Goal: Transaction & Acquisition: Purchase product/service

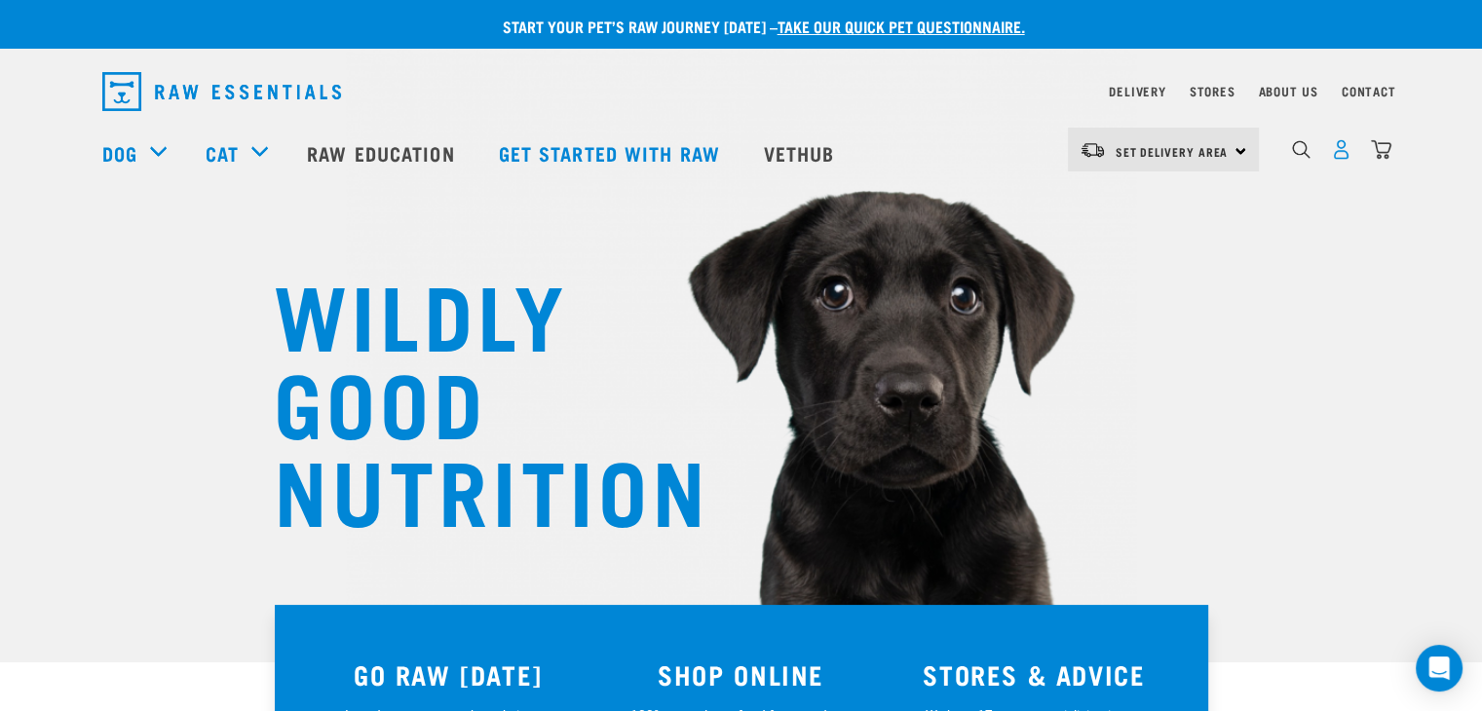
drag, startPoint x: 1329, startPoint y: 154, endPoint x: 1348, endPoint y: 161, distance: 19.7
click at [1334, 159] on div "0" at bounding box center [1341, 150] width 100 height 44
click at [1342, 160] on img "dropdown navigation" at bounding box center [1341, 149] width 20 height 20
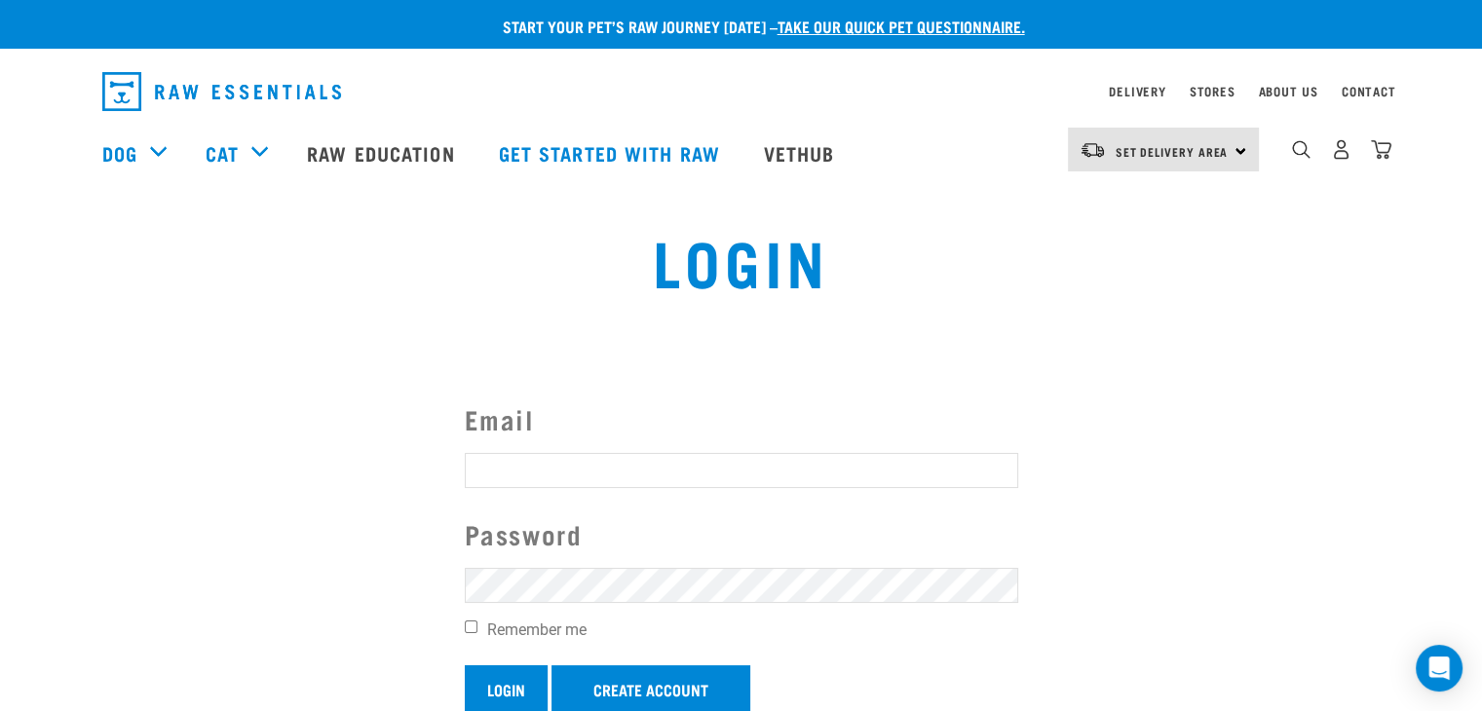
type input "k9pronelson@gmail.com"
click at [505, 686] on input "Login" at bounding box center [506, 689] width 83 height 47
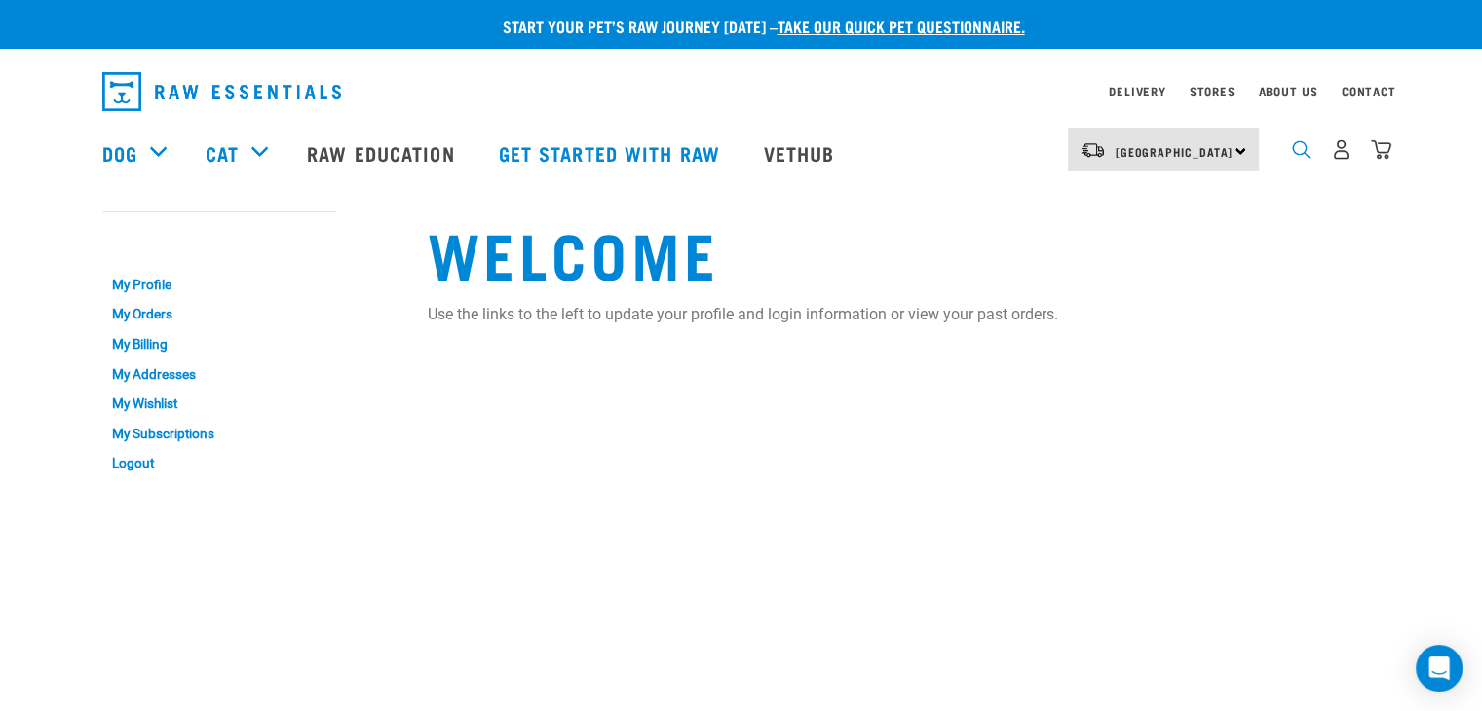
click at [1293, 157] on img "dropdown navigation" at bounding box center [1301, 149] width 19 height 19
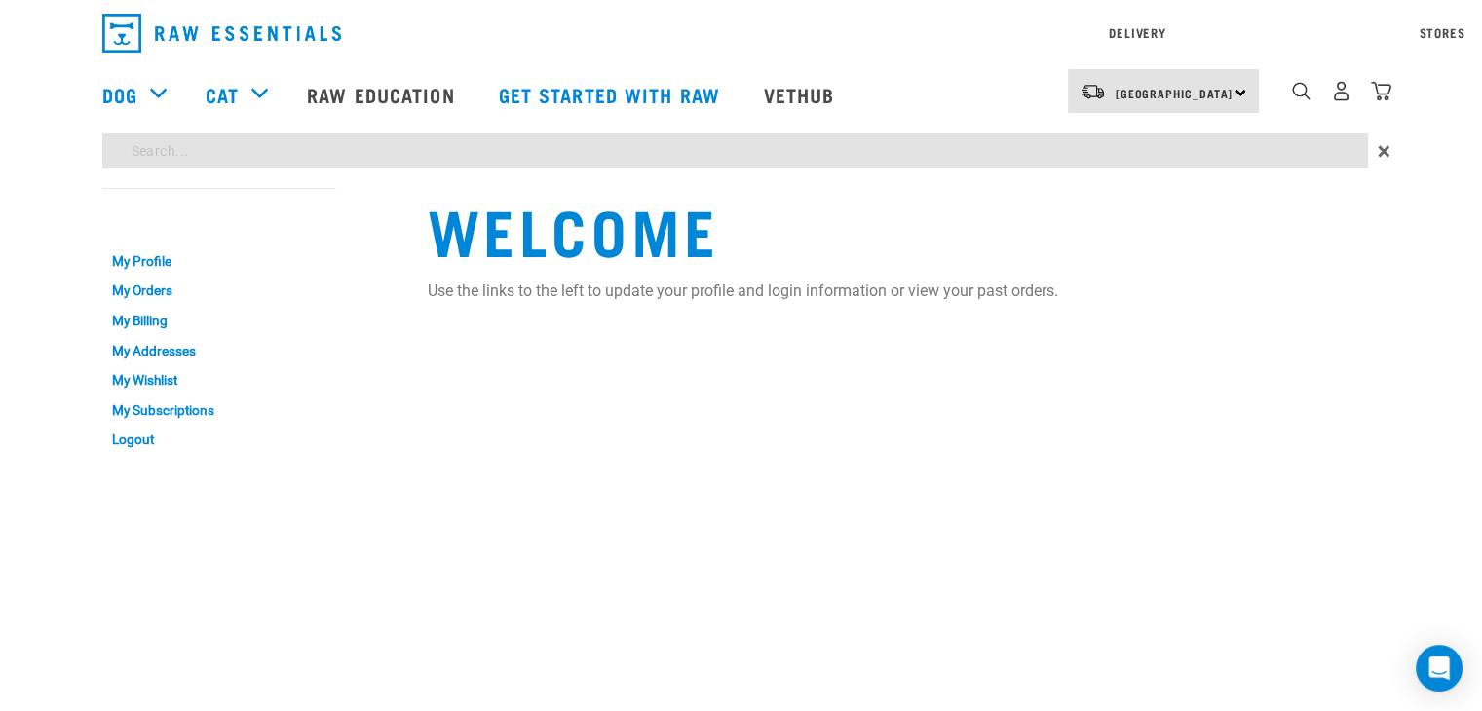
click at [439, 210] on div "Start your pet’s raw journey today – take our quick pet questionnaire. Delivery…" at bounding box center [741, 232] width 1482 height 465
type input "venison"
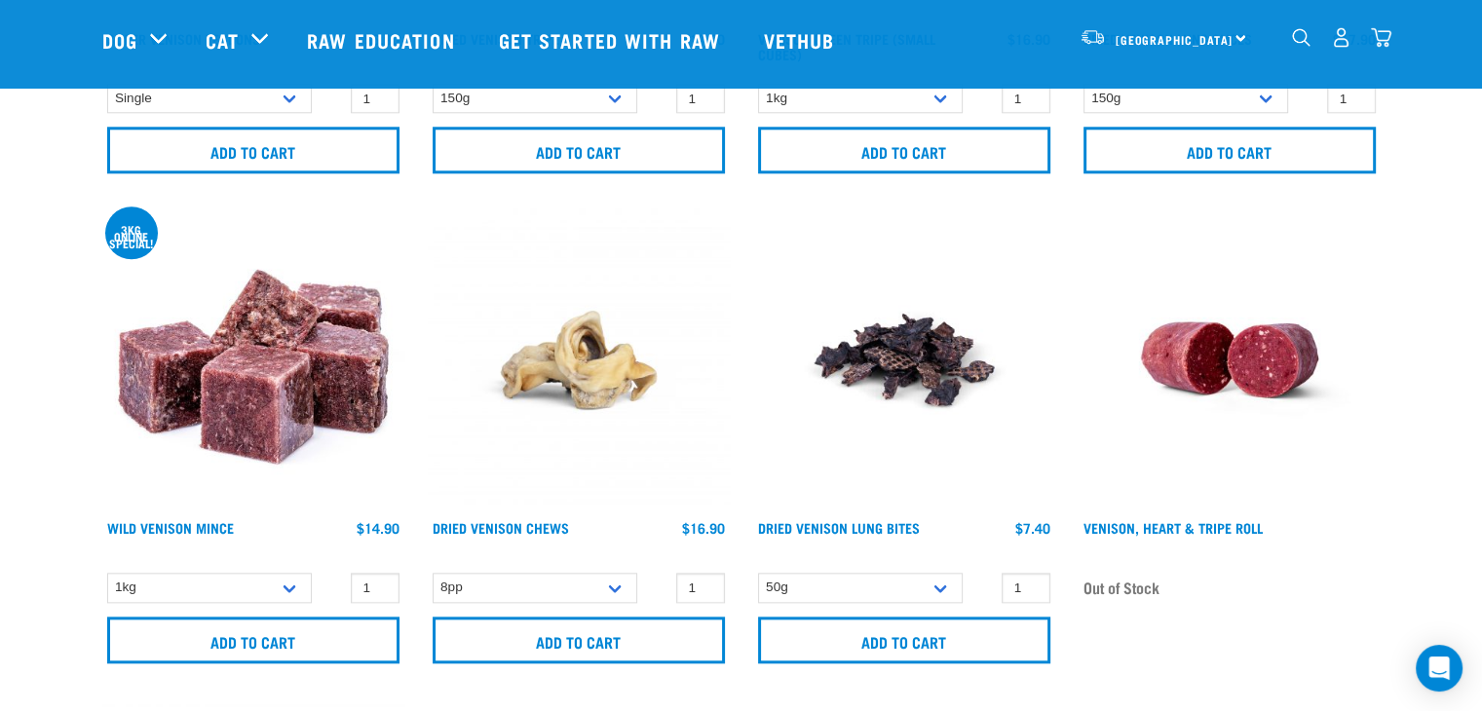
scroll to position [2144, 0]
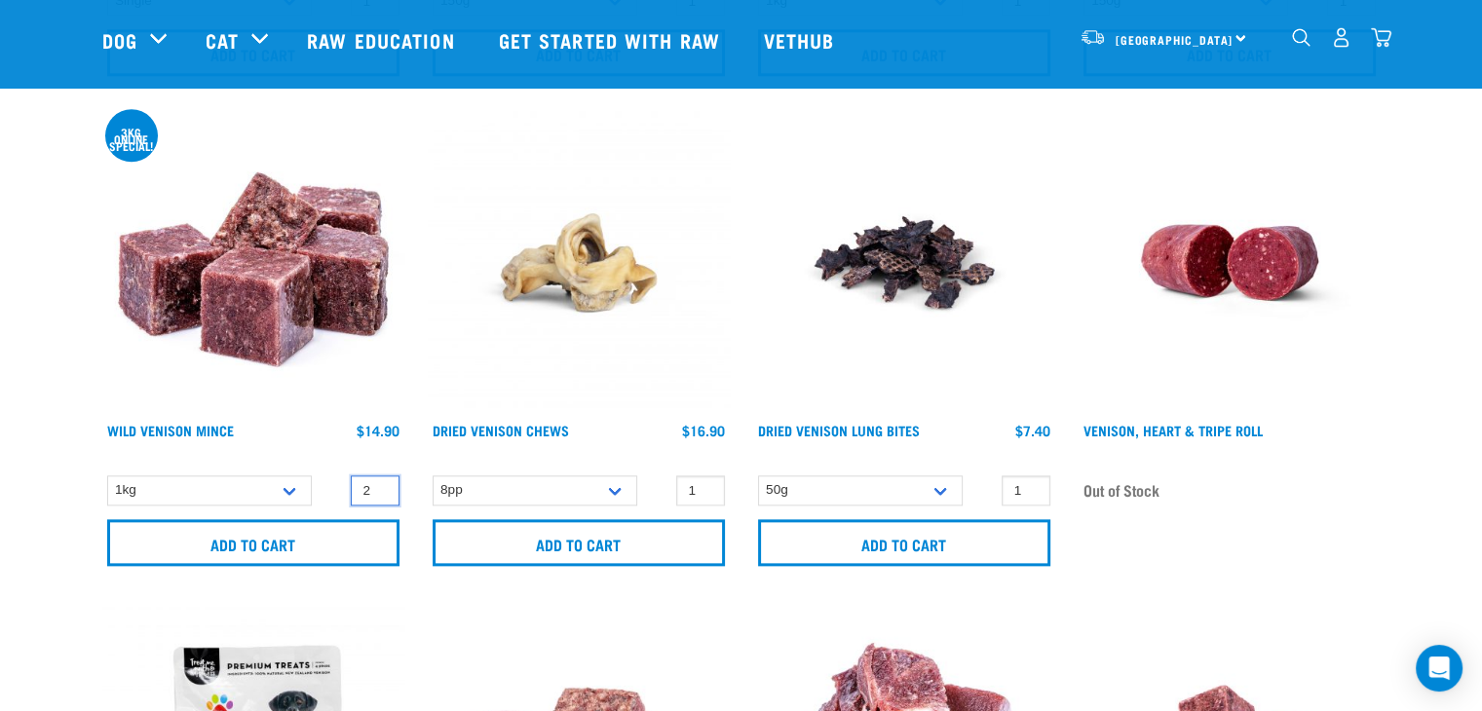
click at [378, 484] on input "2" at bounding box center [375, 491] width 49 height 30
click at [378, 482] on input "3" at bounding box center [375, 491] width 49 height 30
click at [378, 482] on input "4" at bounding box center [375, 491] width 49 height 30
click at [378, 482] on input "5" at bounding box center [375, 491] width 49 height 30
click at [378, 482] on input "6" at bounding box center [375, 491] width 49 height 30
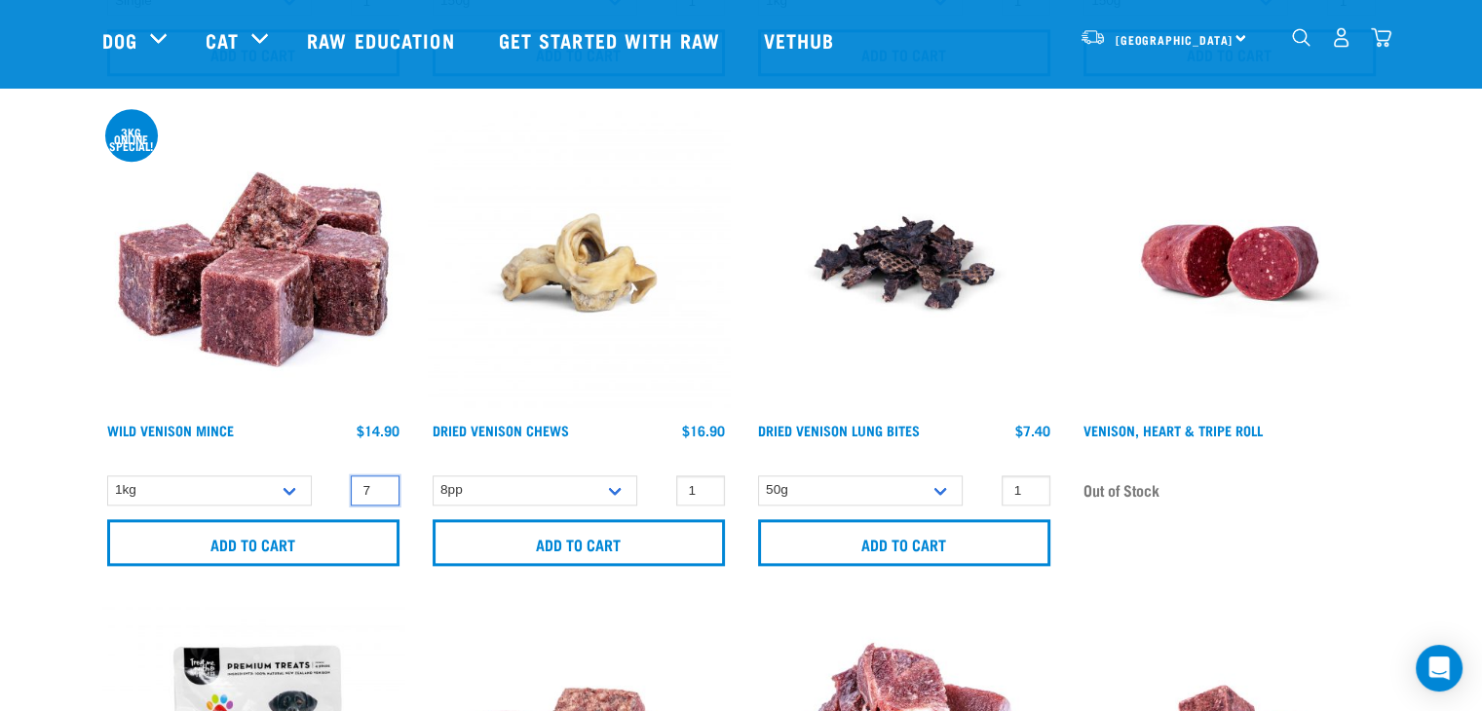
click at [378, 482] on input "7" at bounding box center [375, 491] width 49 height 30
click at [378, 482] on input "8" at bounding box center [375, 491] width 49 height 30
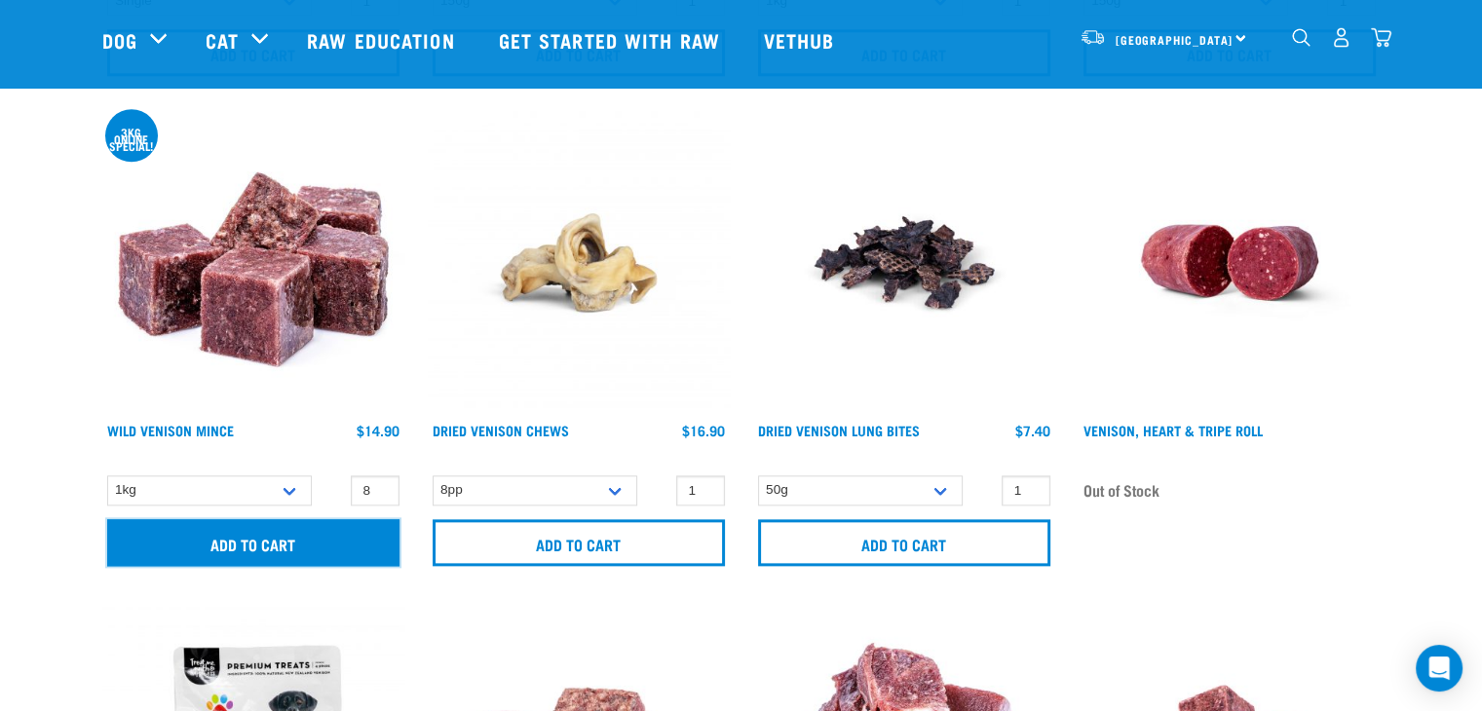
click at [221, 551] on input "Add to cart" at bounding box center [253, 542] width 292 height 47
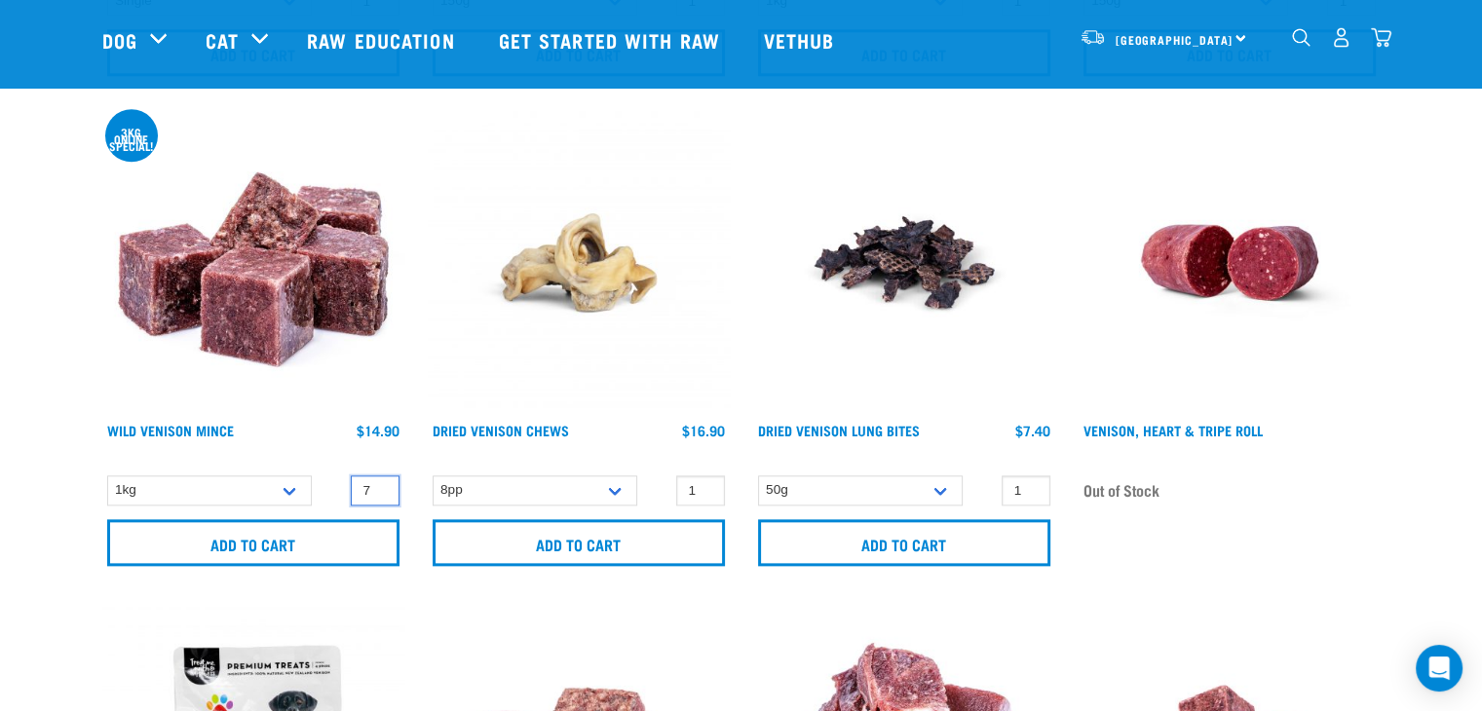
click at [378, 492] on input "7" at bounding box center [375, 491] width 49 height 30
click at [378, 492] on input "6" at bounding box center [375, 491] width 49 height 30
click at [378, 492] on input "5" at bounding box center [375, 491] width 49 height 30
click at [378, 492] on input "4" at bounding box center [375, 491] width 49 height 30
type input "3"
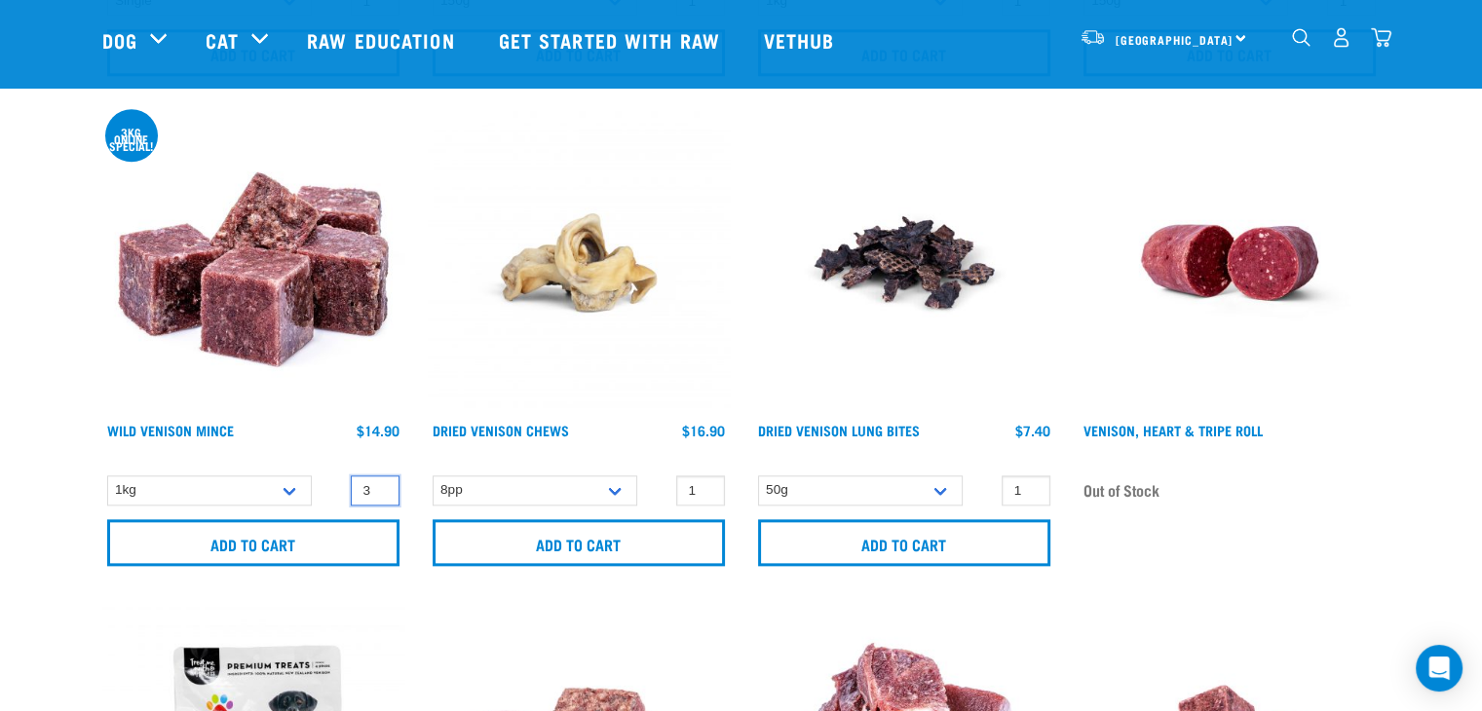
click at [378, 492] on input "3" at bounding box center [375, 491] width 49 height 30
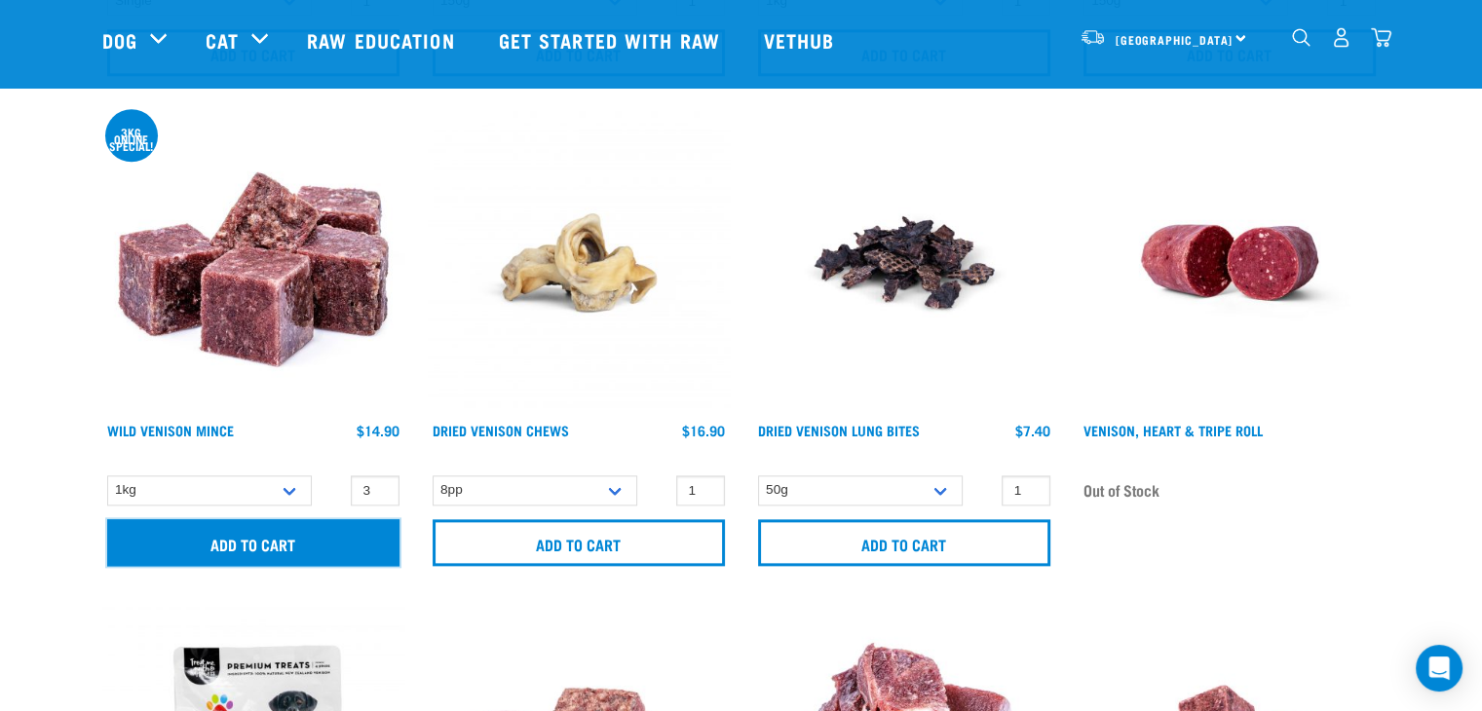
click at [327, 537] on input "Add to cart" at bounding box center [253, 542] width 292 height 47
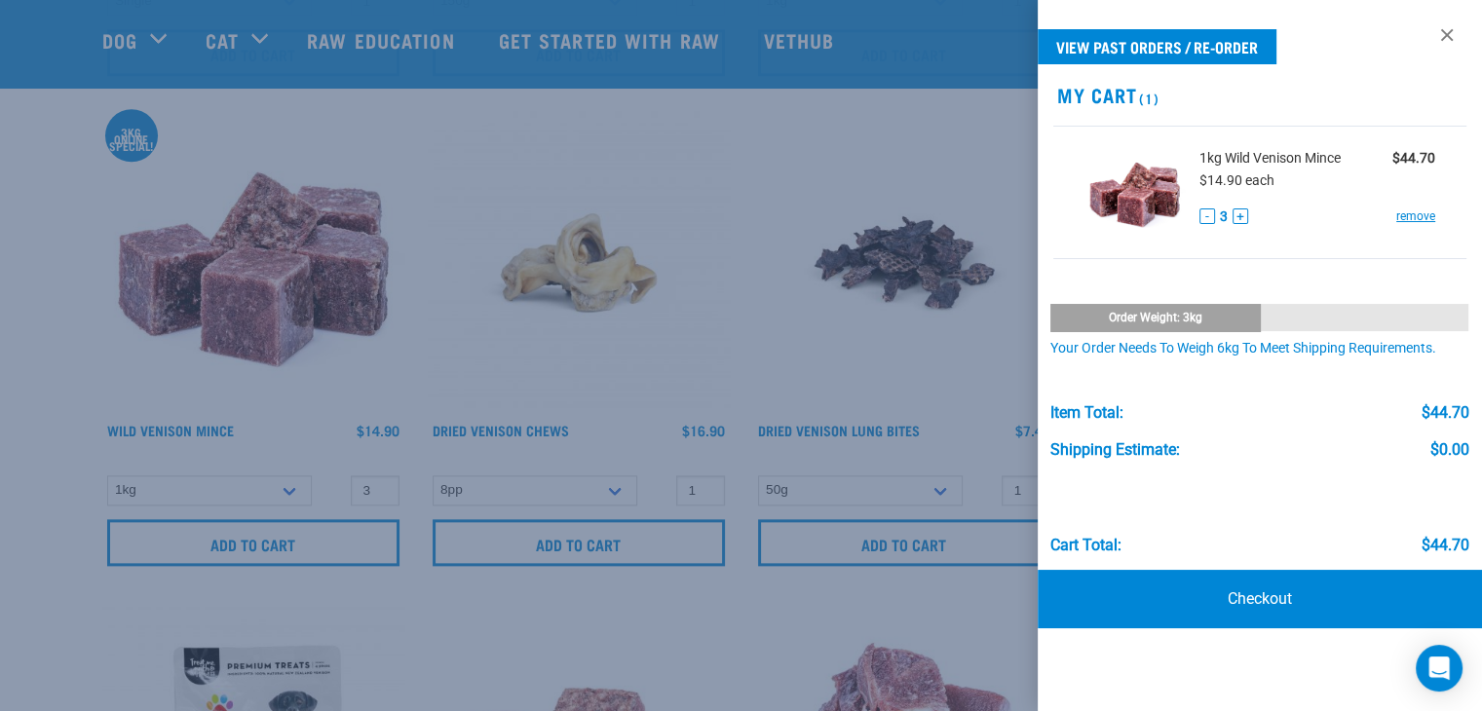
click at [35, 349] on div at bounding box center [741, 355] width 1482 height 711
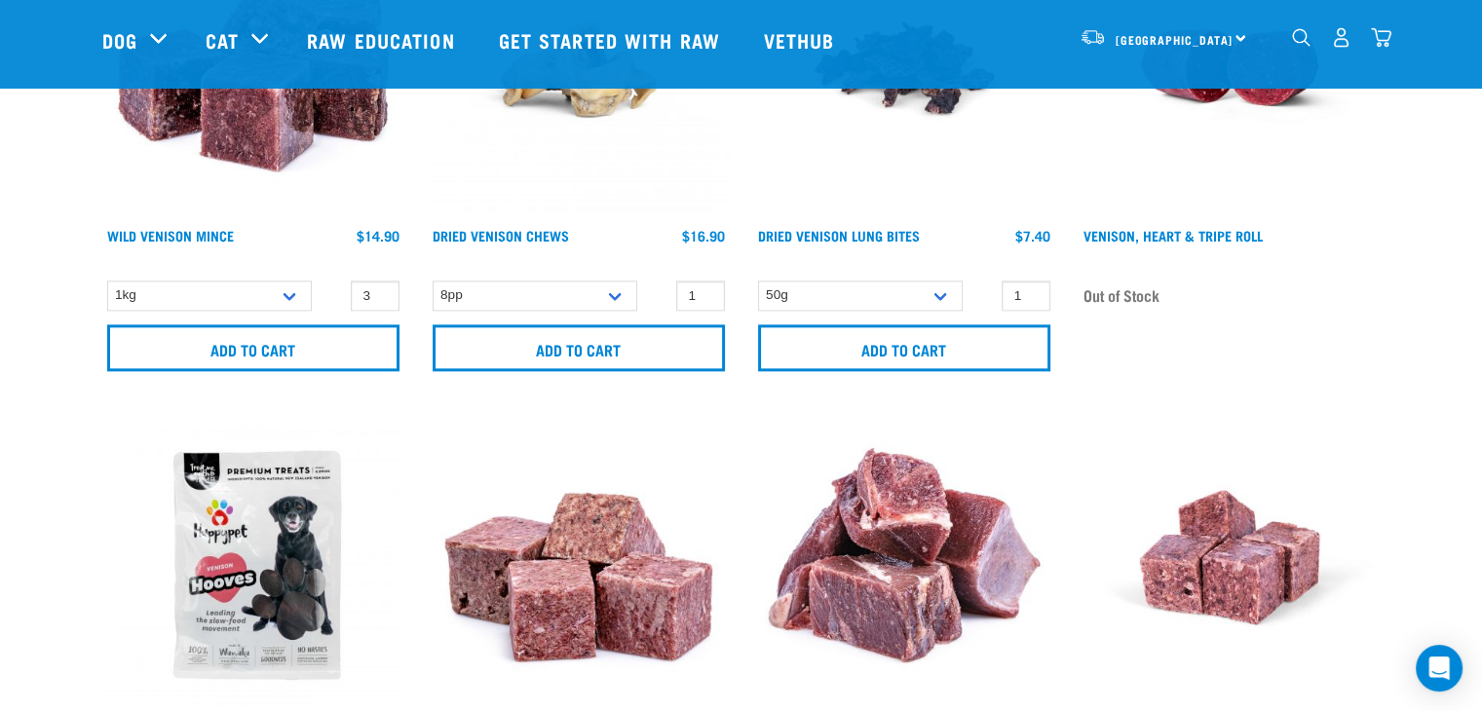
scroll to position [2534, 0]
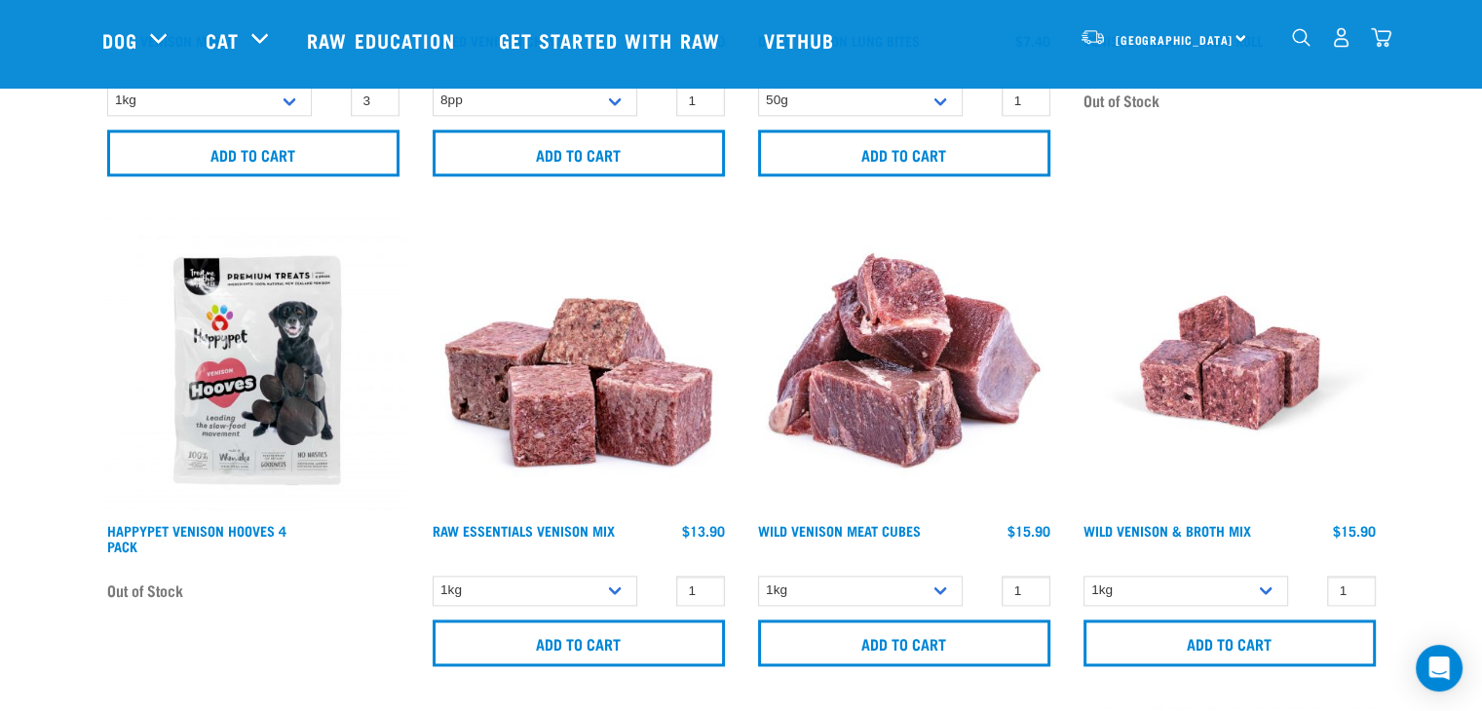
click at [634, 414] on img at bounding box center [579, 362] width 302 height 302
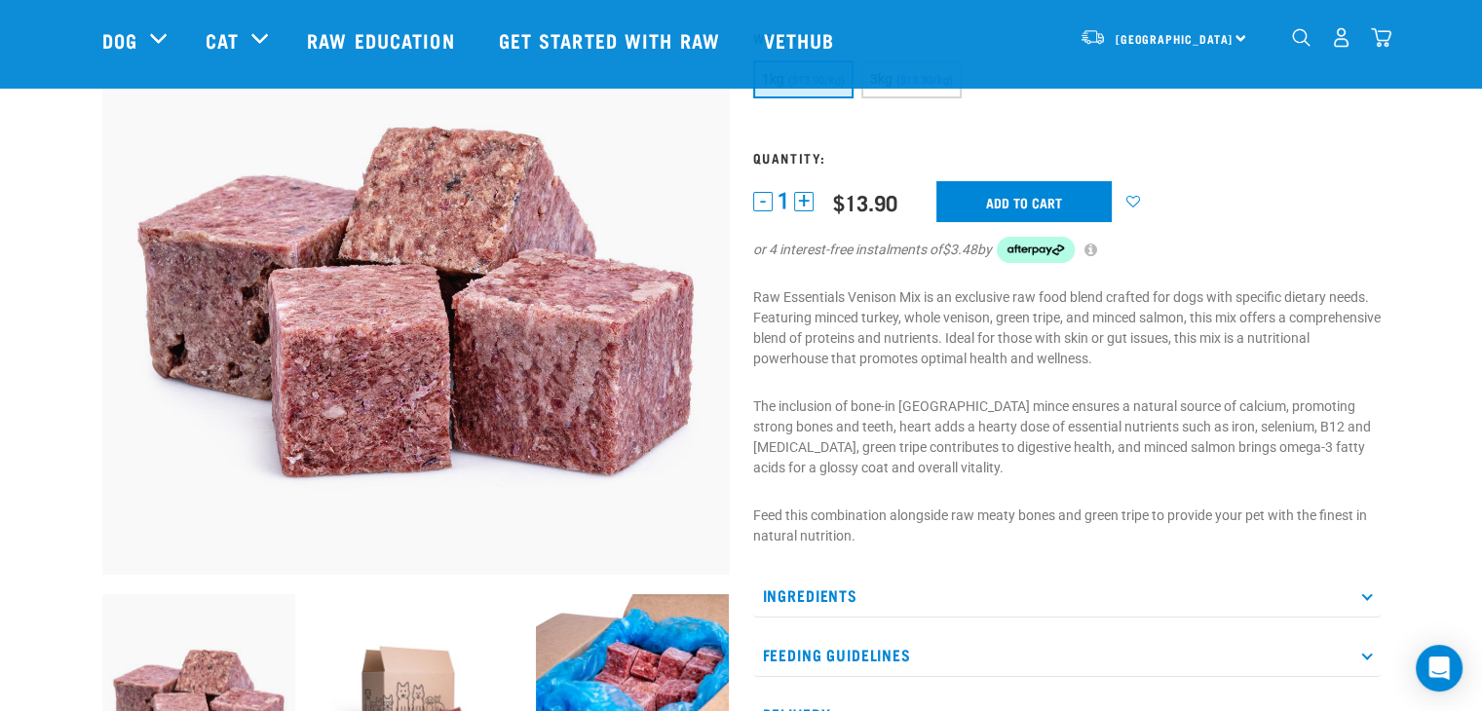
scroll to position [97, 0]
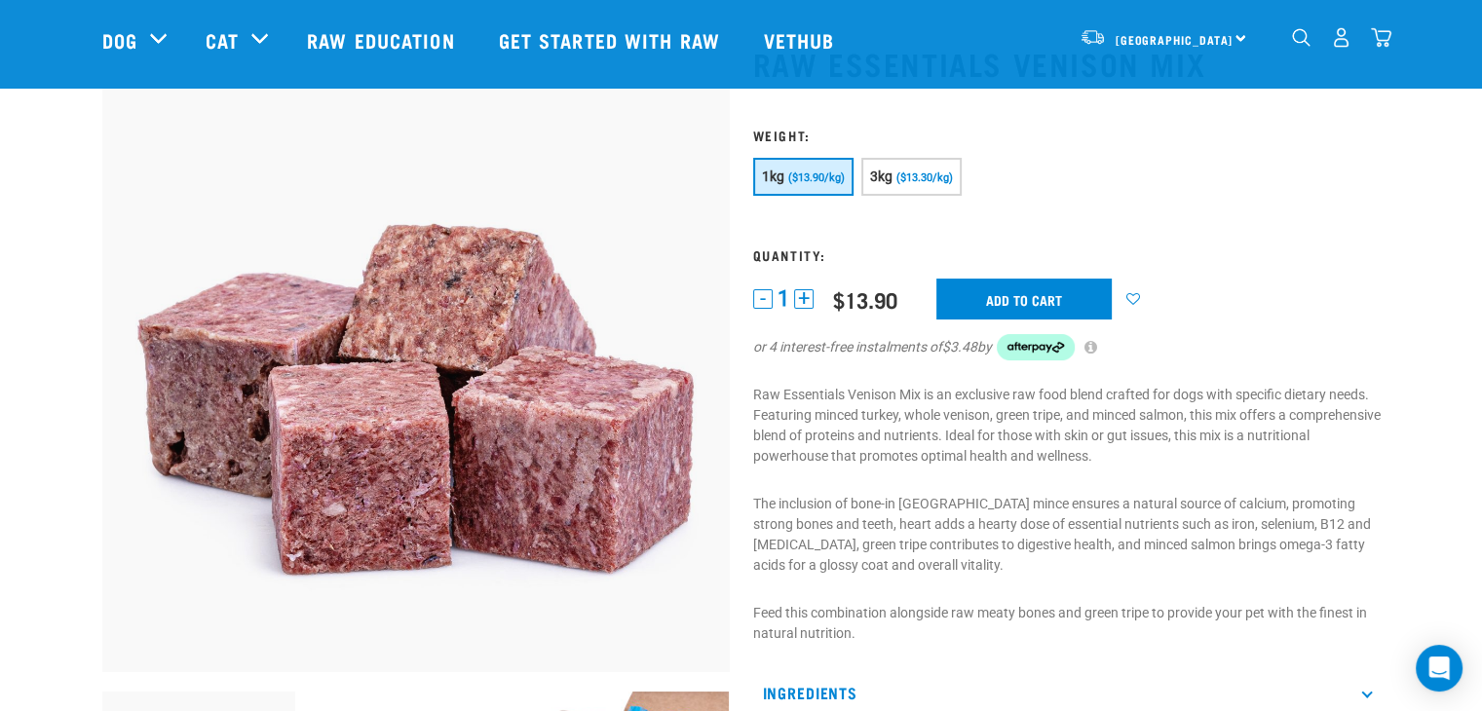
click at [1384, 44] on img "dropdown navigation" at bounding box center [1381, 37] width 20 height 20
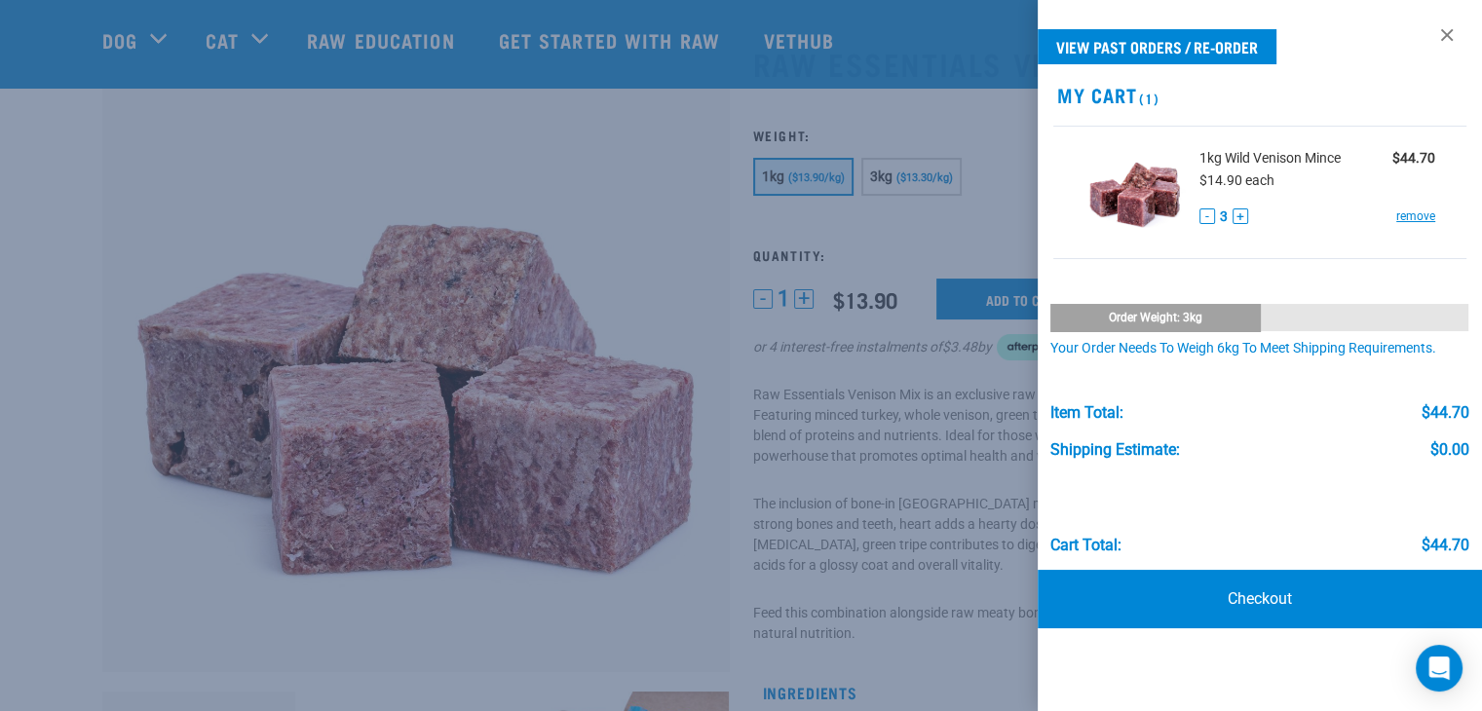
click at [23, 159] on div at bounding box center [741, 355] width 1482 height 711
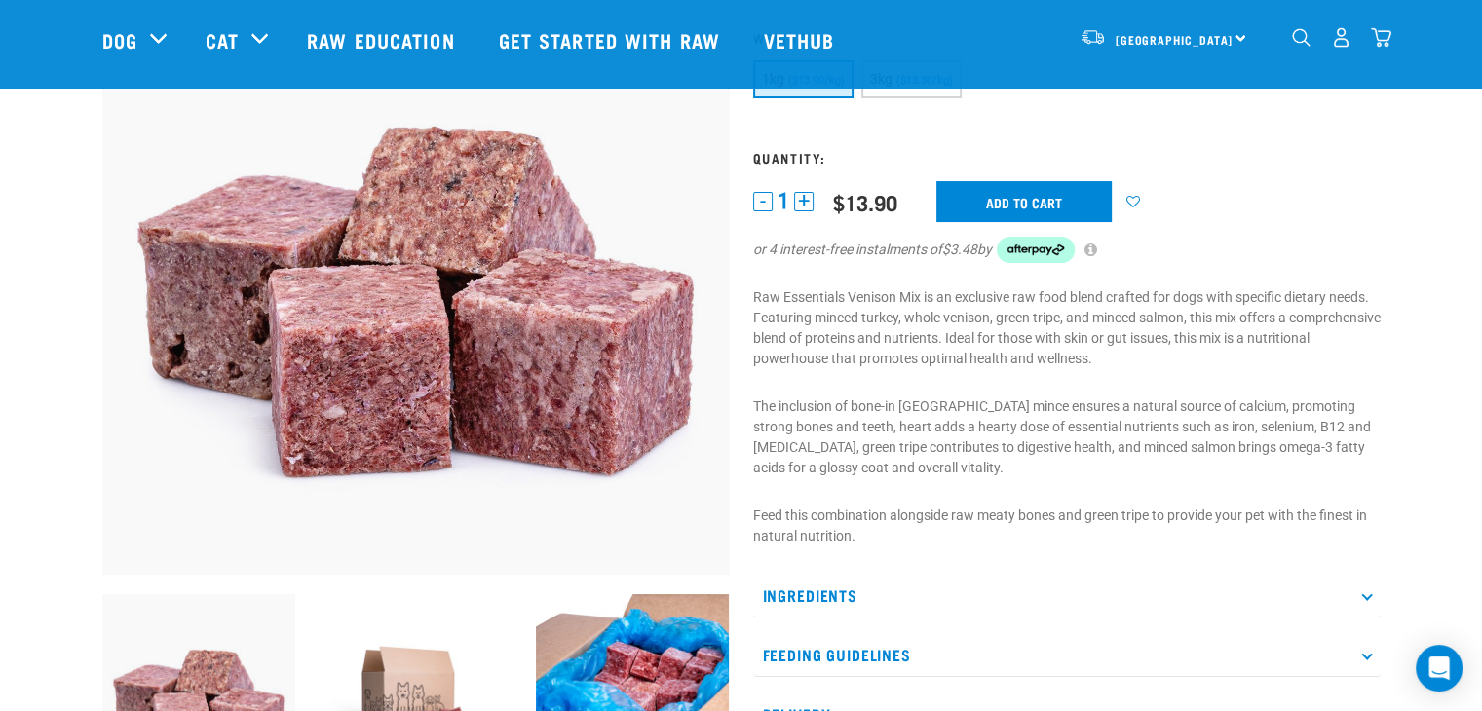
scroll to position [0, 0]
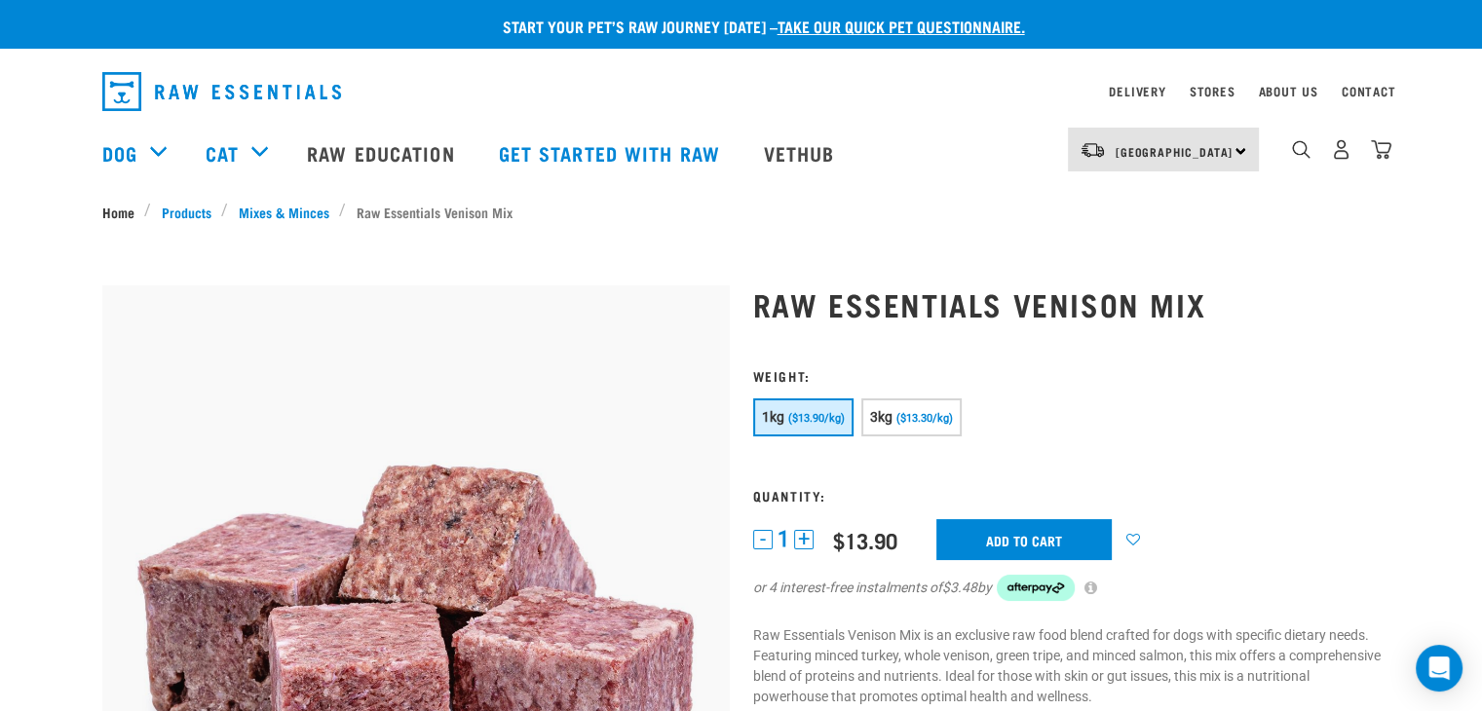
click at [109, 214] on link "Home" at bounding box center [123, 212] width 43 height 20
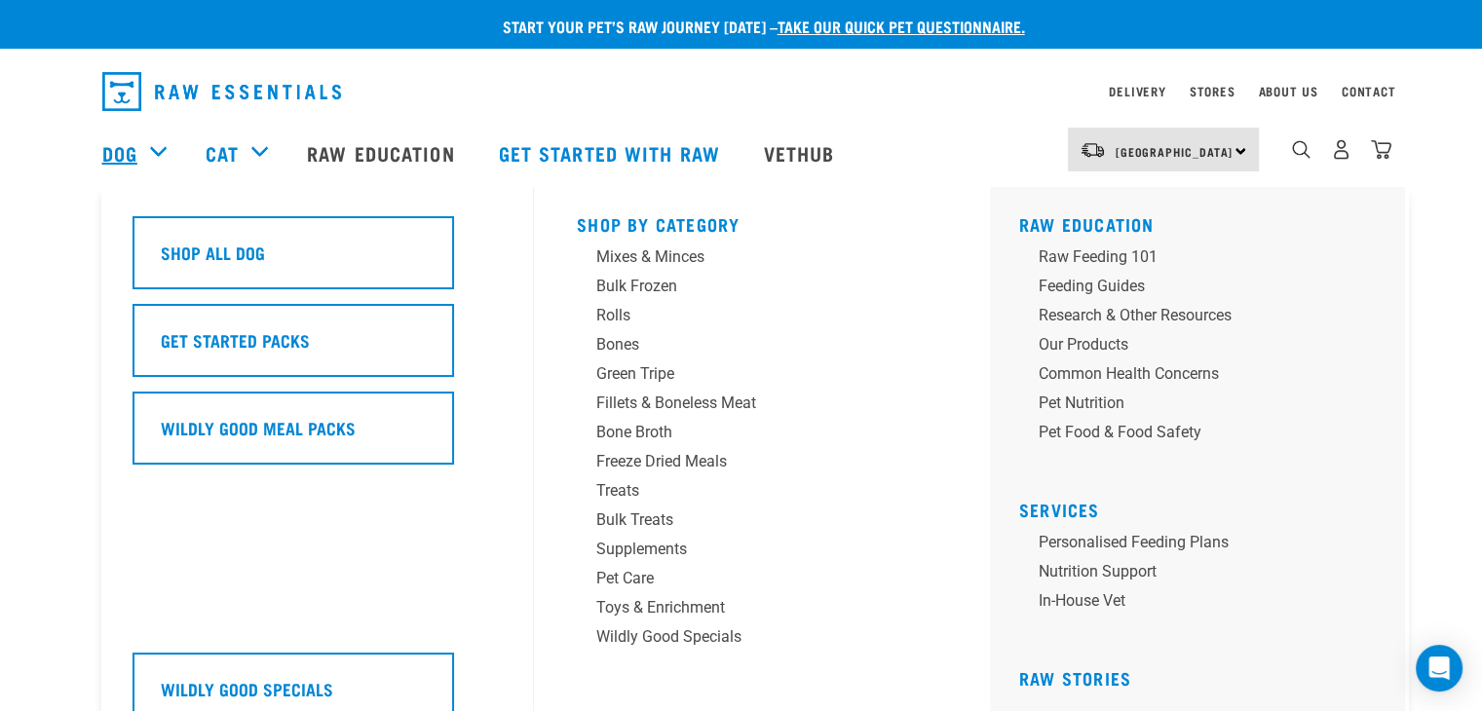
click at [121, 159] on link "Dog" at bounding box center [119, 152] width 35 height 29
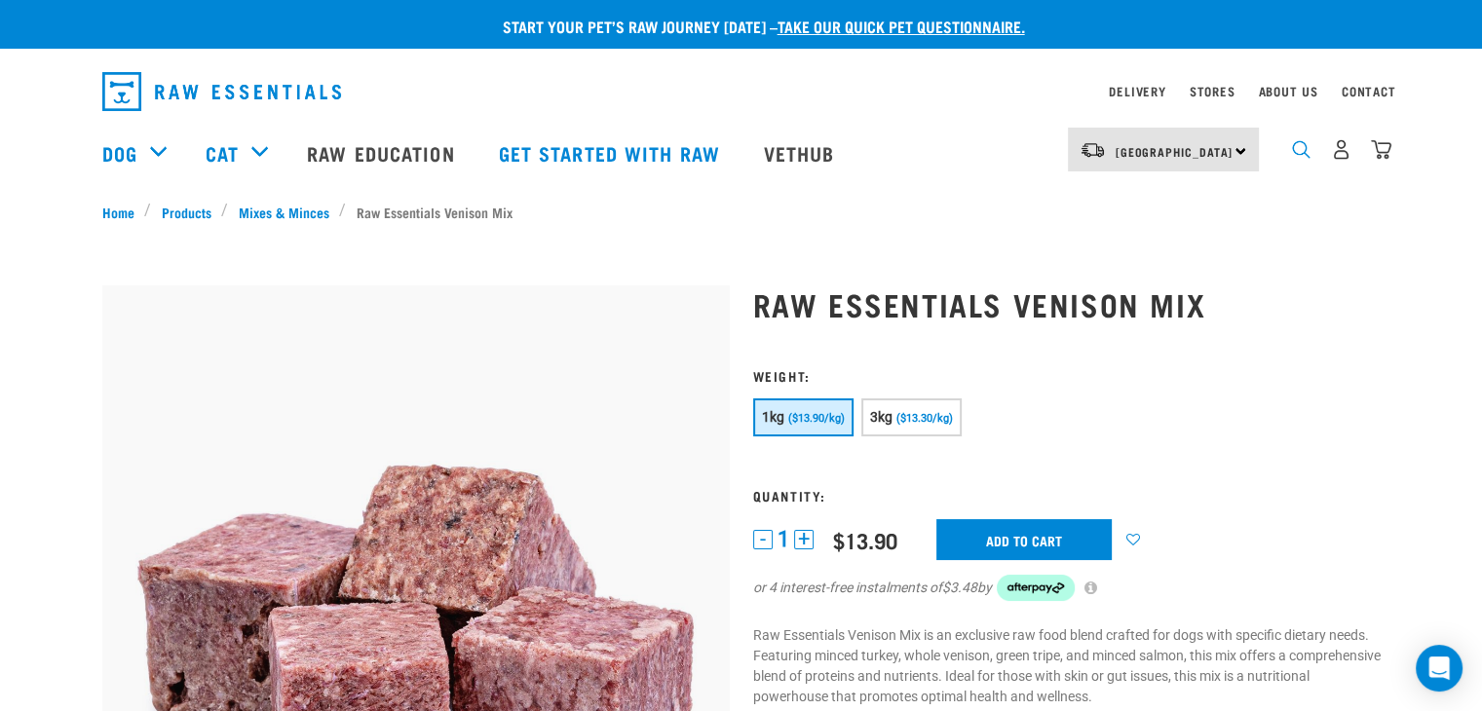
click at [1302, 156] on img "dropdown navigation" at bounding box center [1301, 149] width 19 height 19
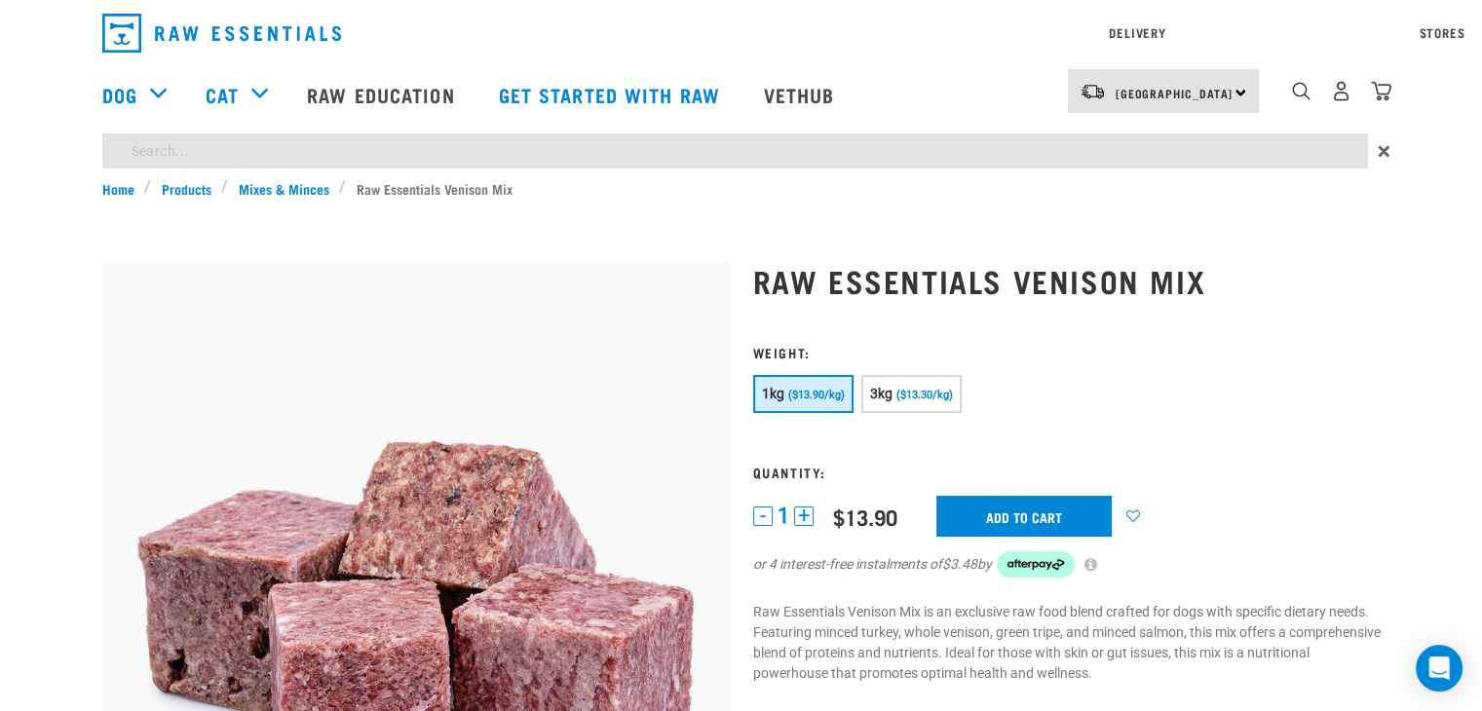
click at [181, 148] on input "search" at bounding box center [735, 151] width 1266 height 35
type input "venison"
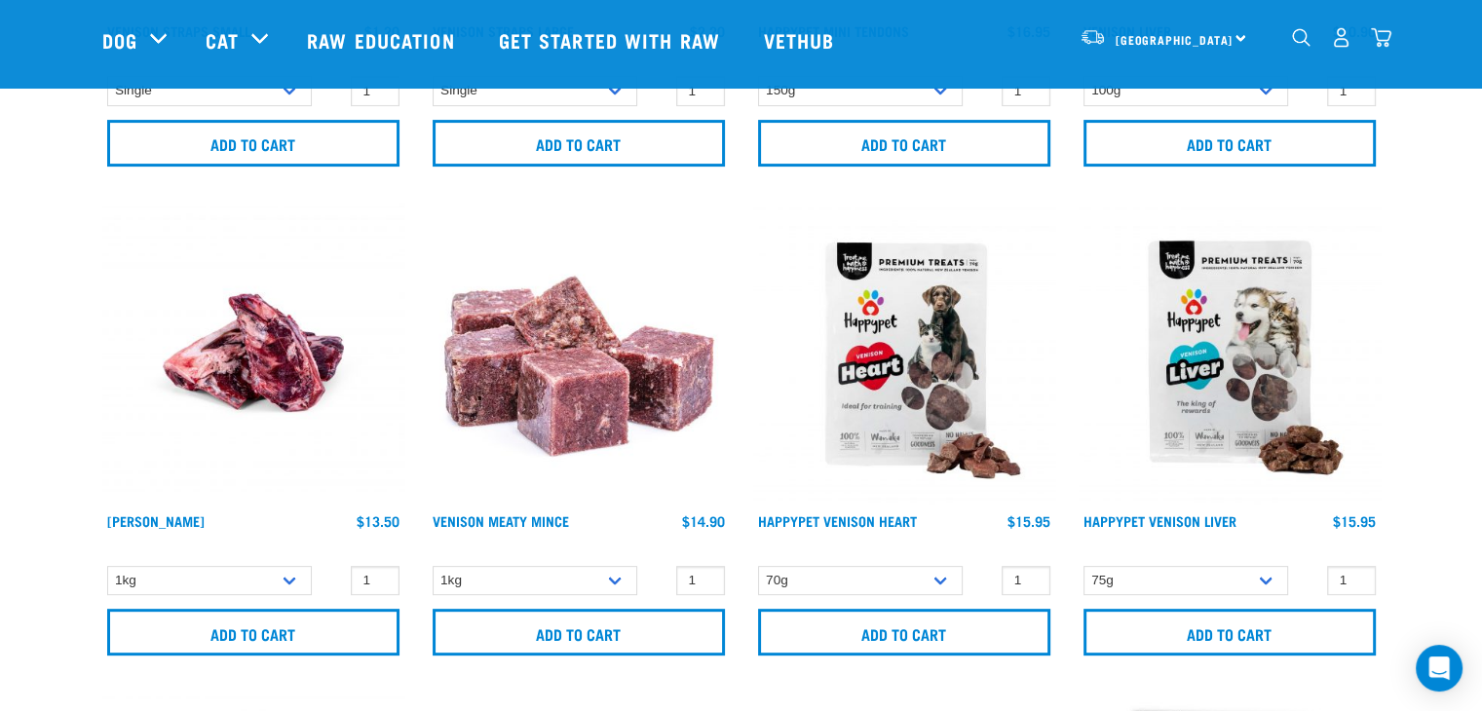
scroll to position [682, 0]
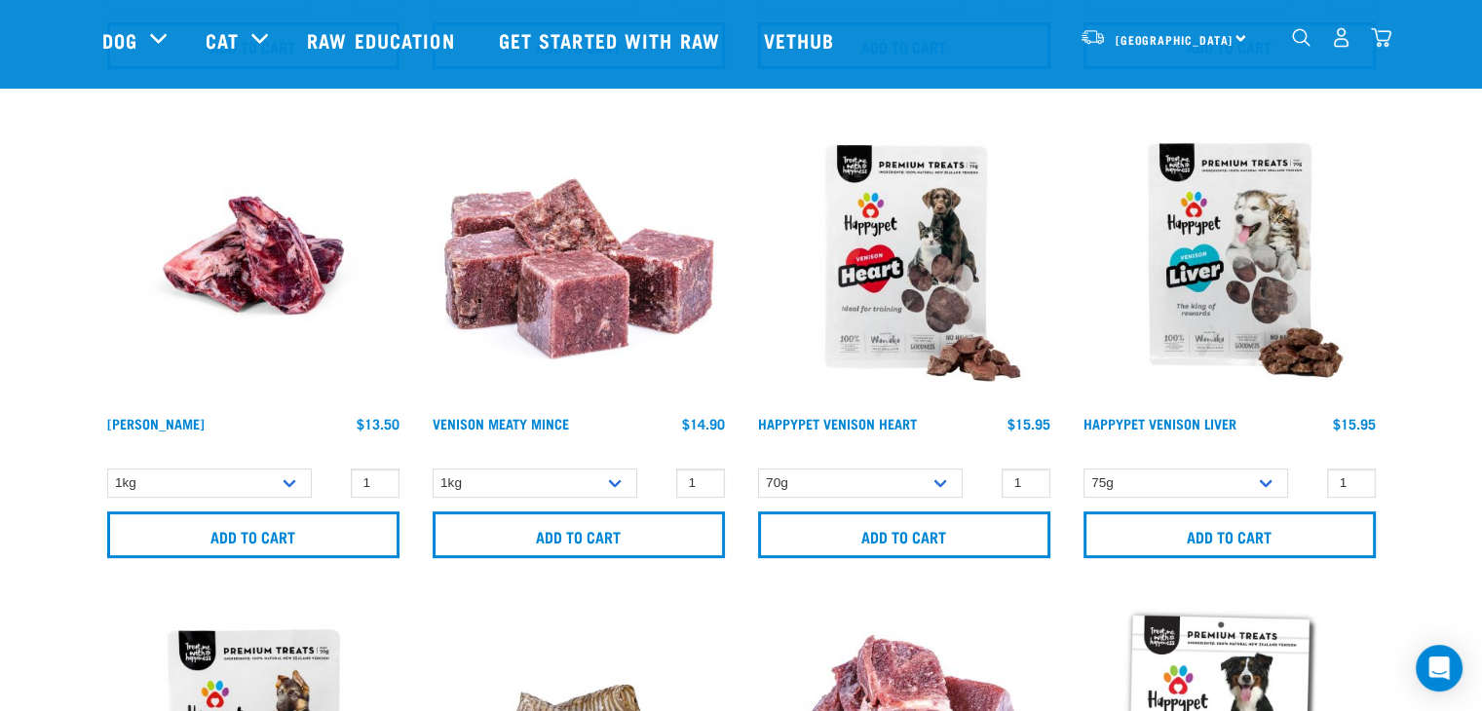
click at [596, 297] on img at bounding box center [579, 255] width 302 height 302
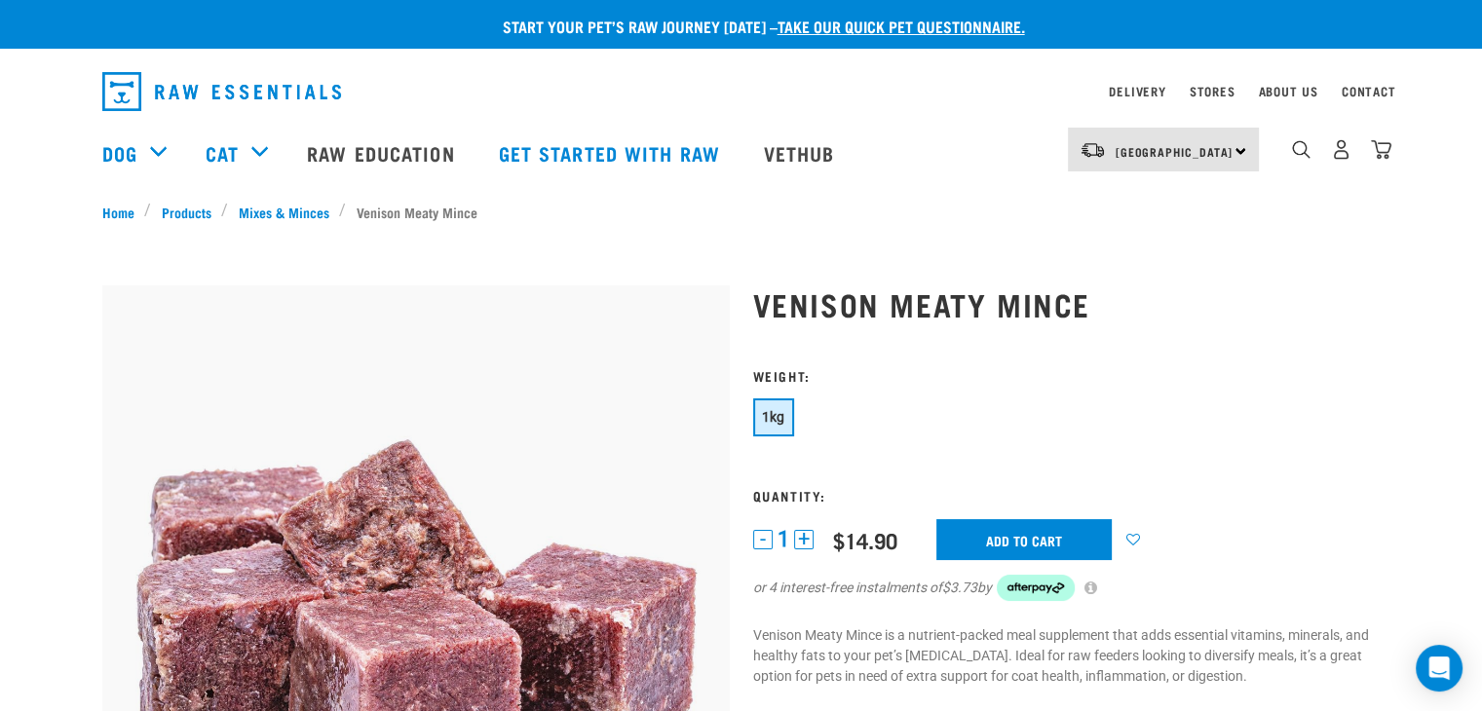
scroll to position [195, 0]
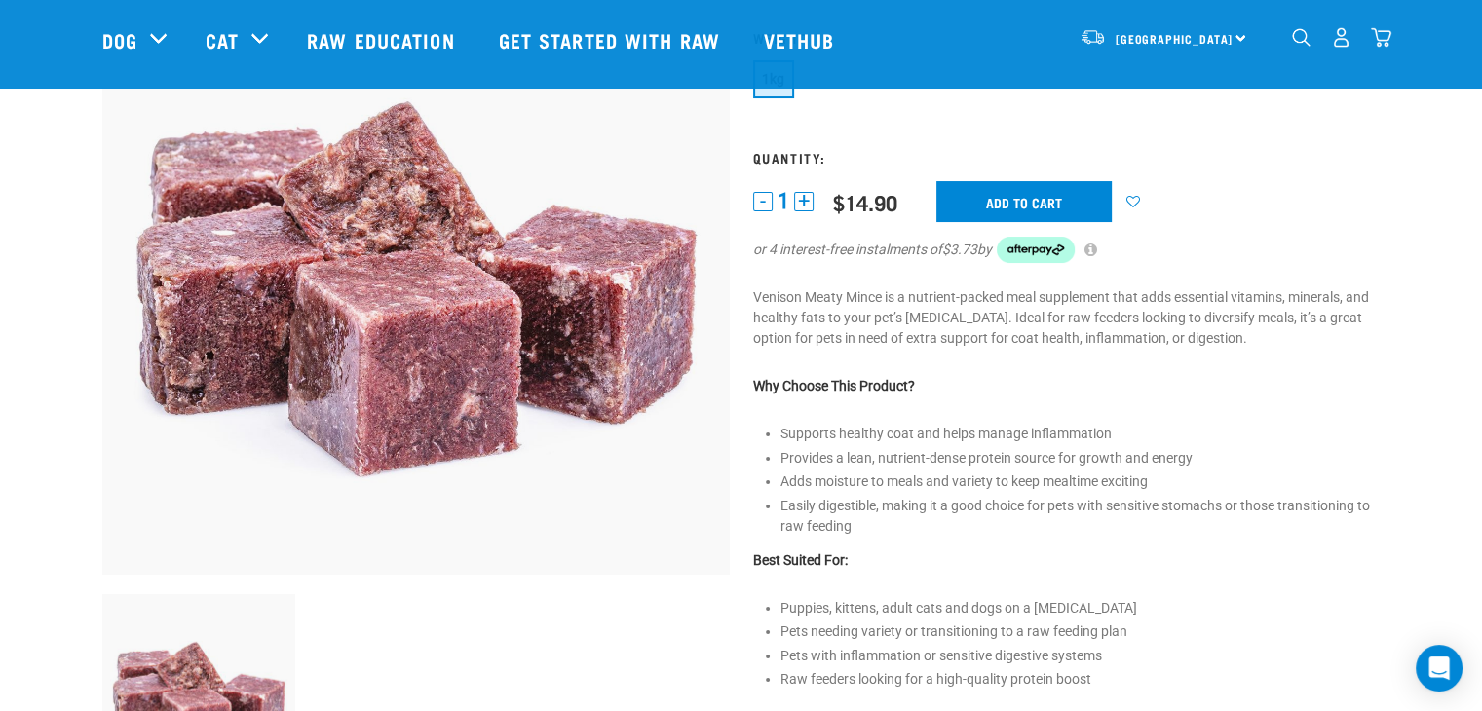
click at [800, 198] on button "+" at bounding box center [803, 201] width 19 height 19
click at [1053, 202] on input "Add to cart" at bounding box center [1024, 201] width 175 height 41
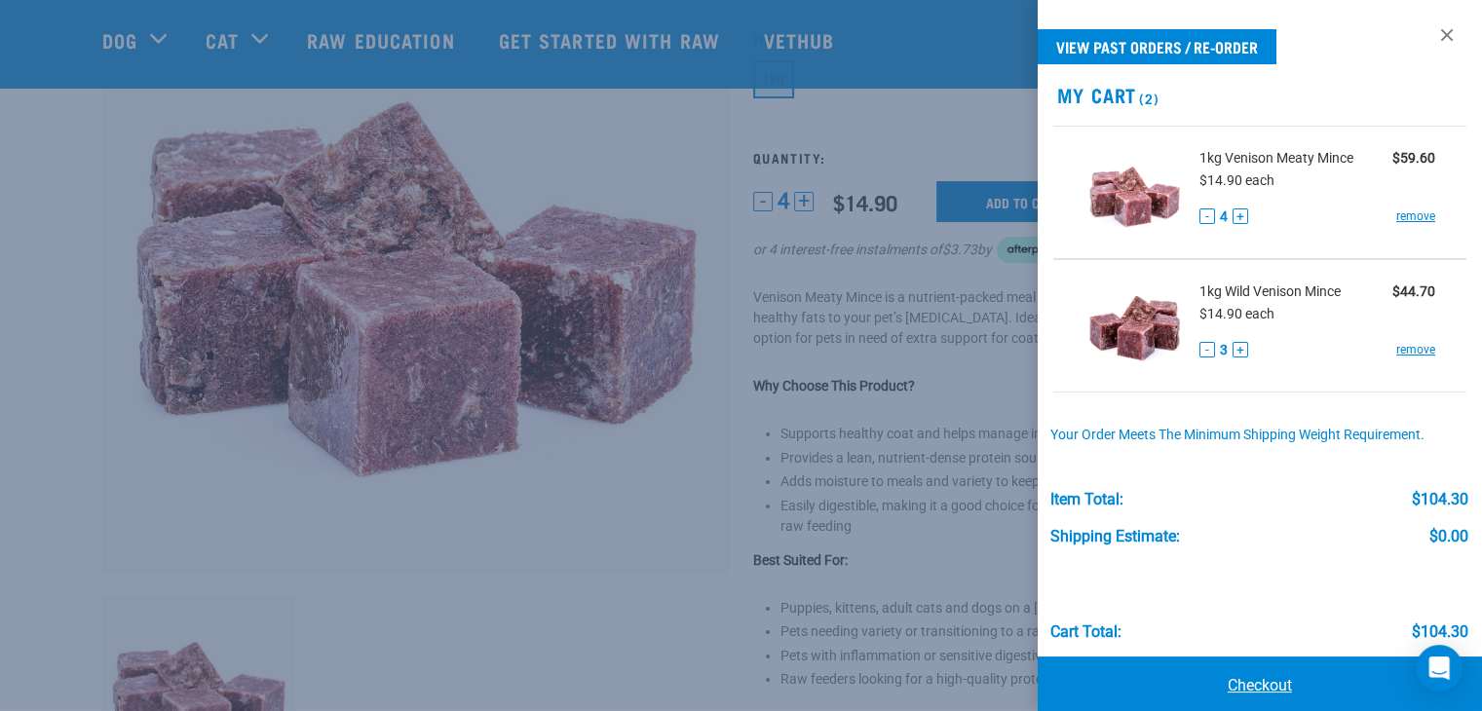
click at [1259, 687] on link "Checkout" at bounding box center [1260, 686] width 444 height 58
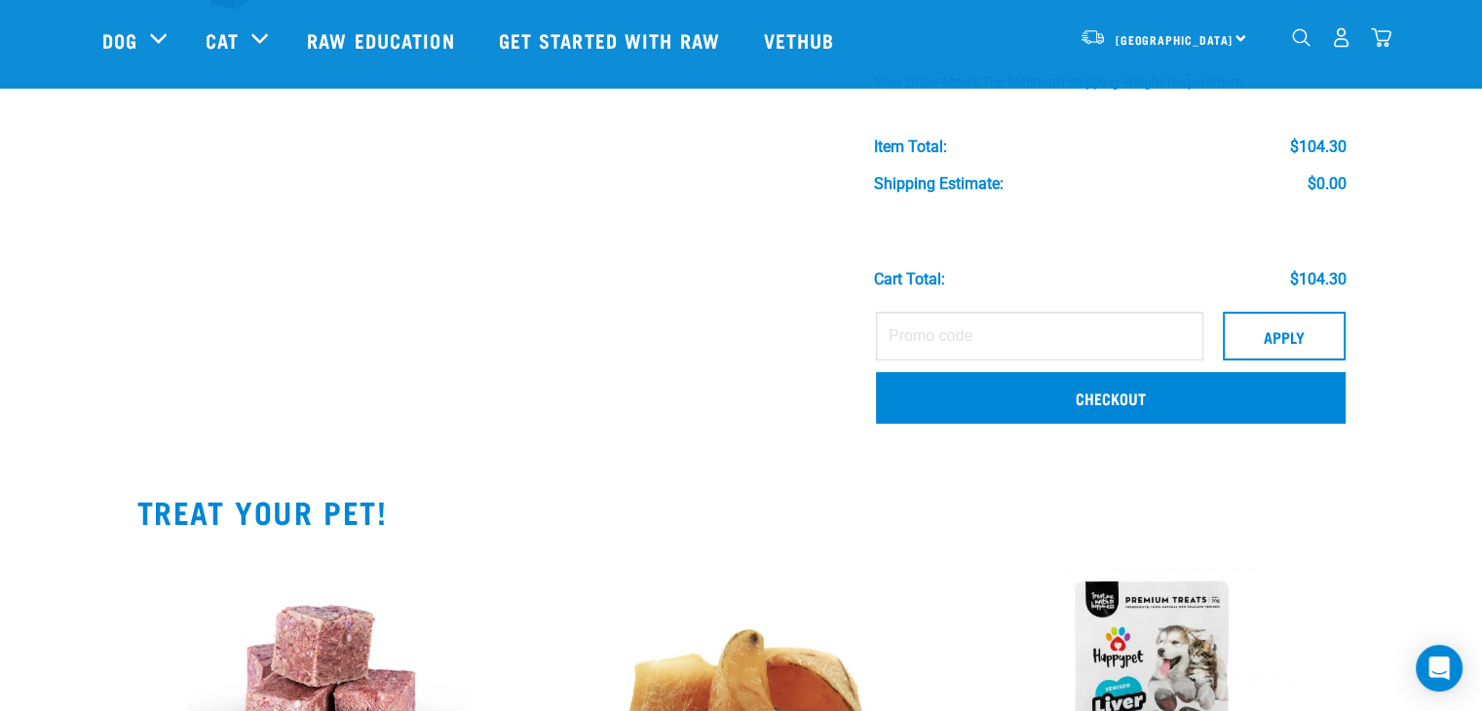
scroll to position [487, 0]
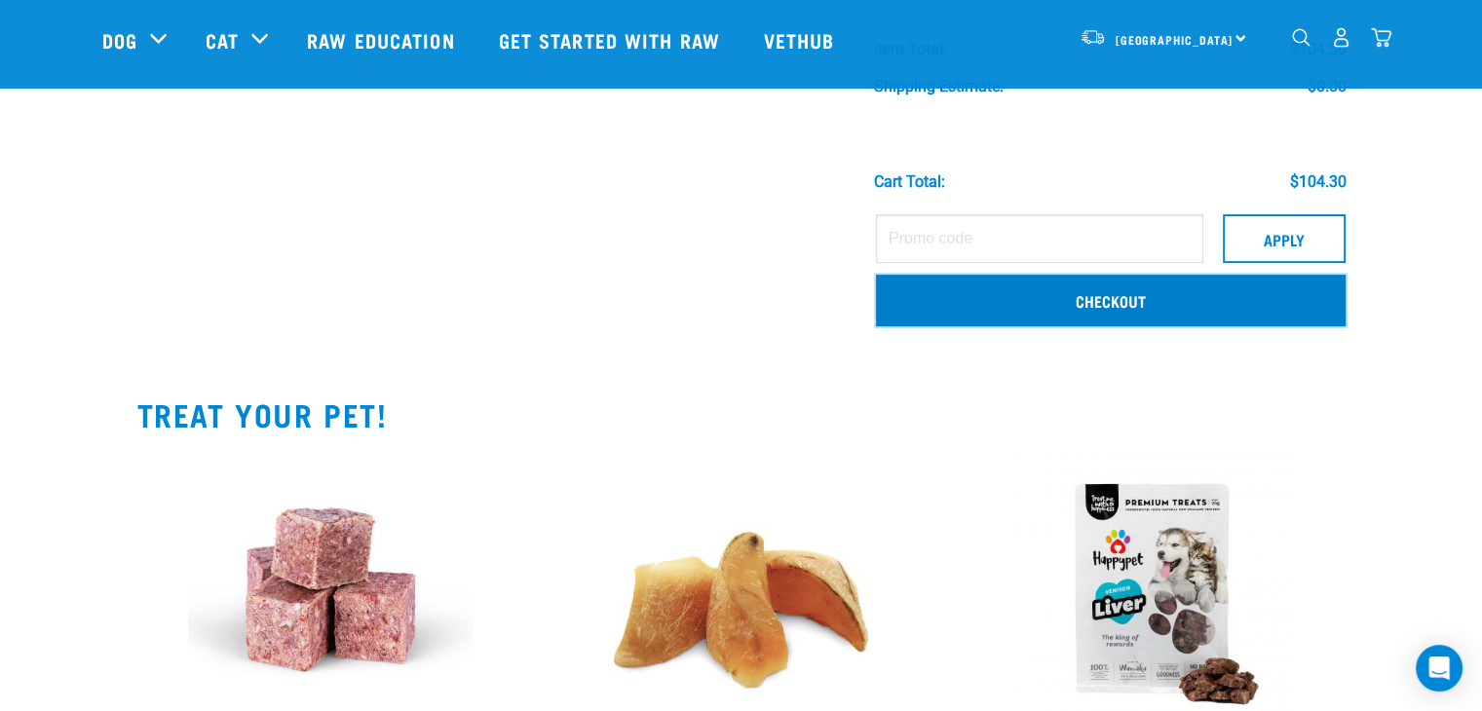
click at [1104, 304] on link "Checkout" at bounding box center [1111, 300] width 470 height 51
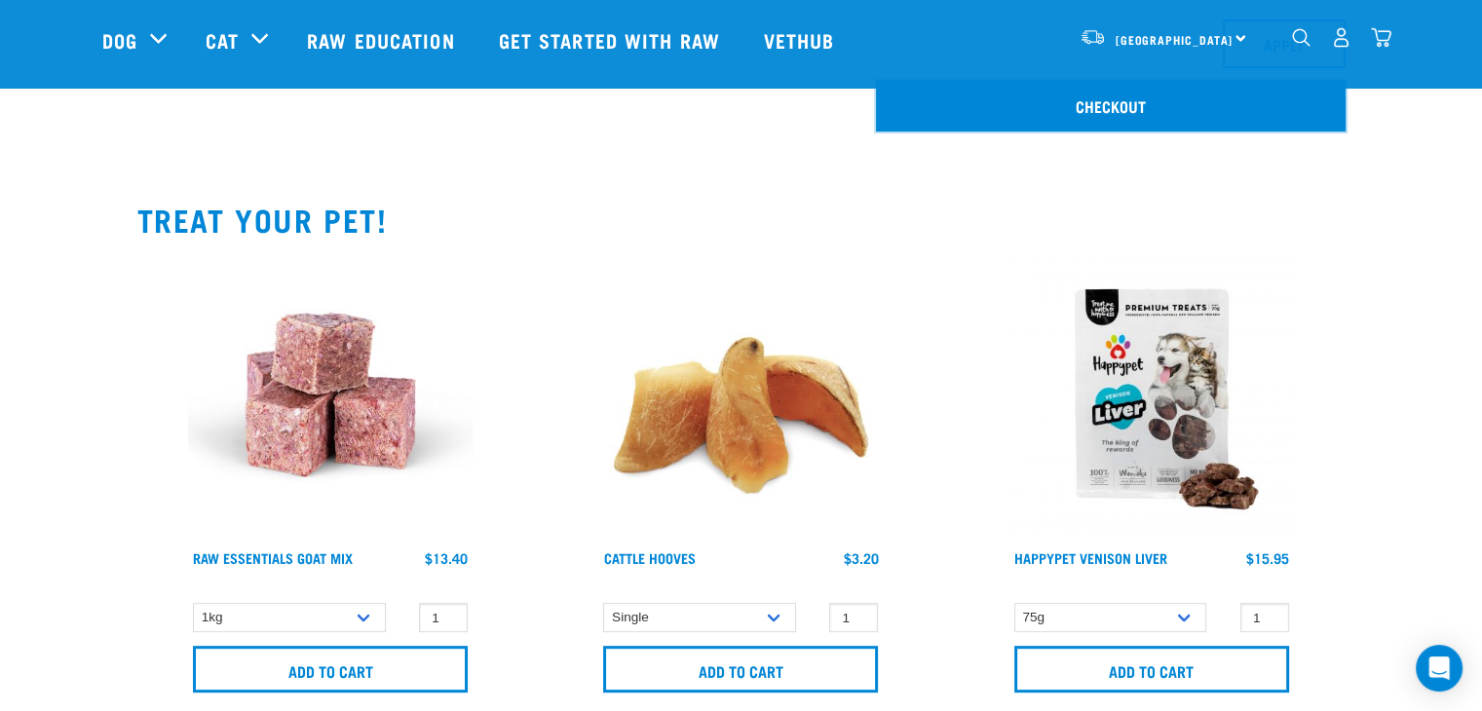
scroll to position [780, 0]
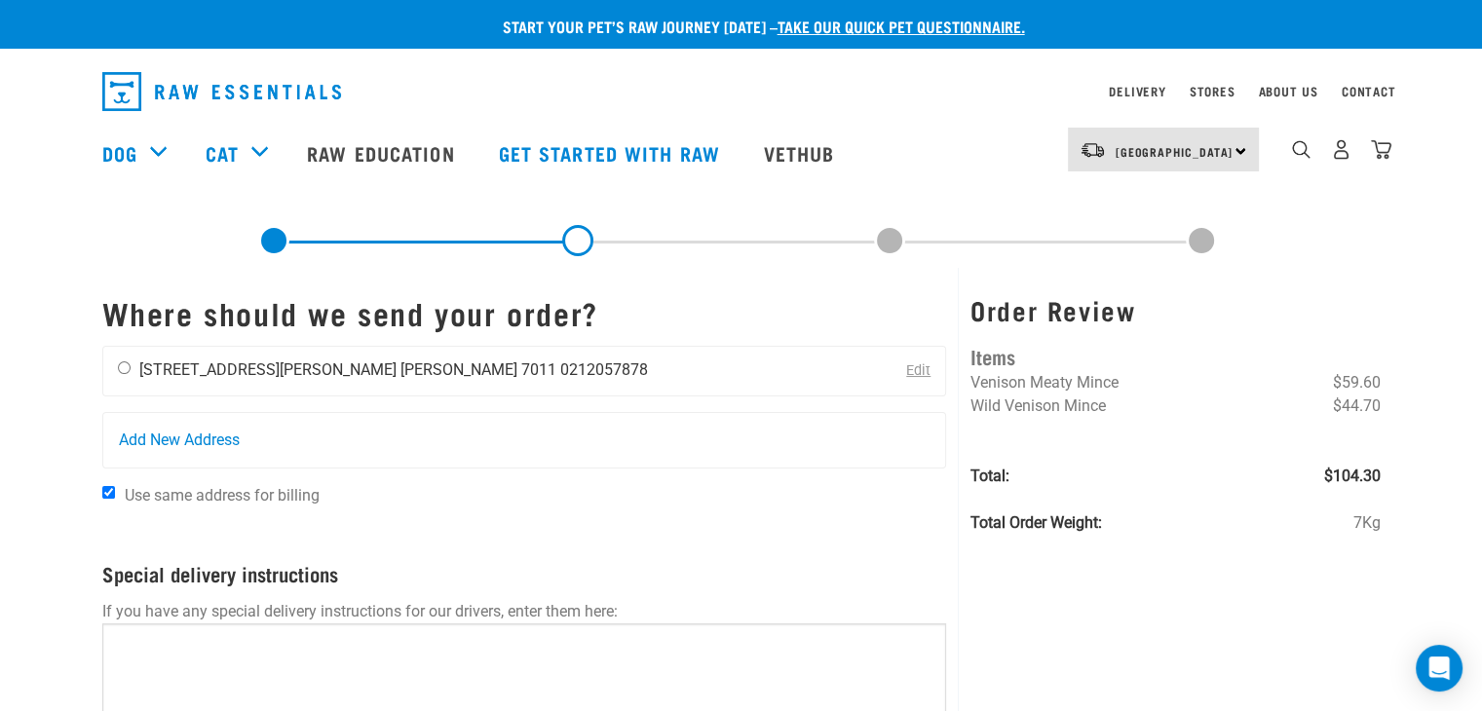
click at [123, 367] on input "radio" at bounding box center [124, 368] width 13 height 13
radio input "true"
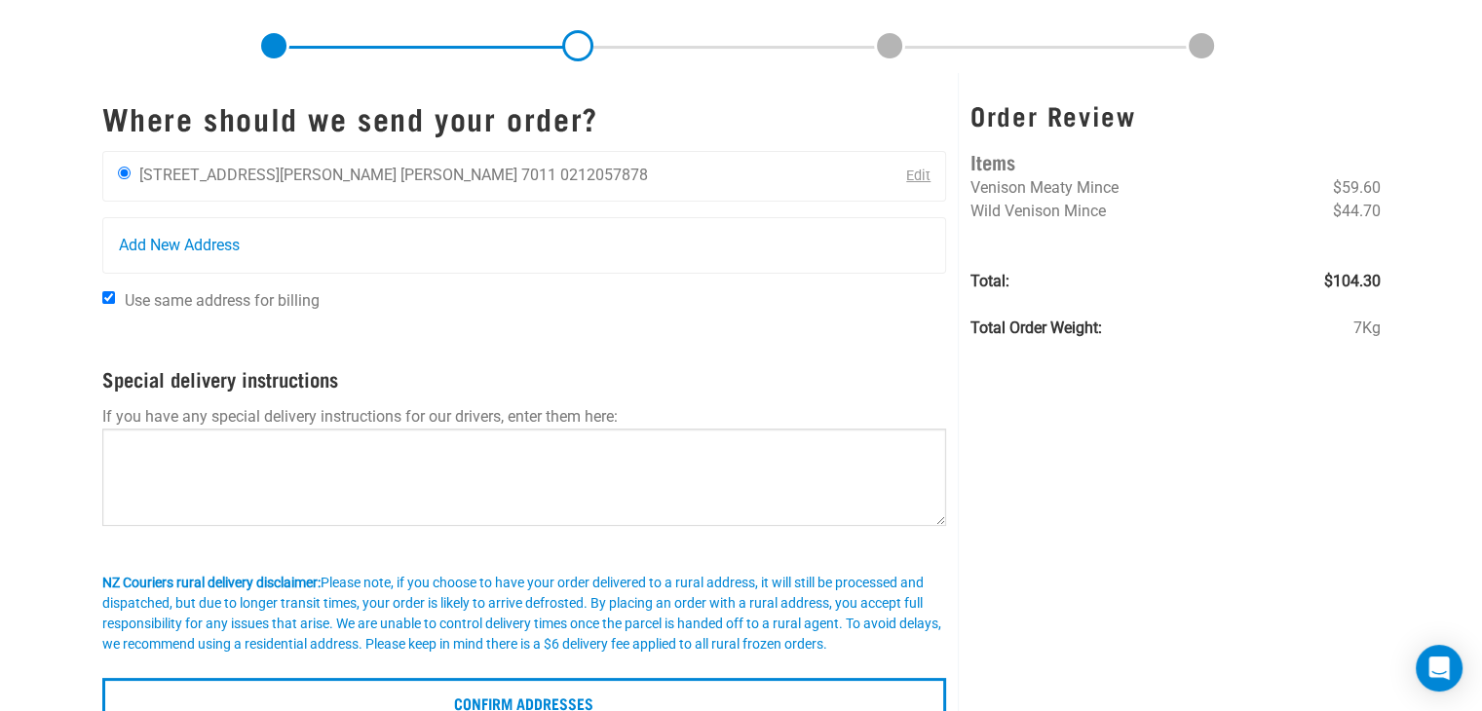
scroll to position [487, 0]
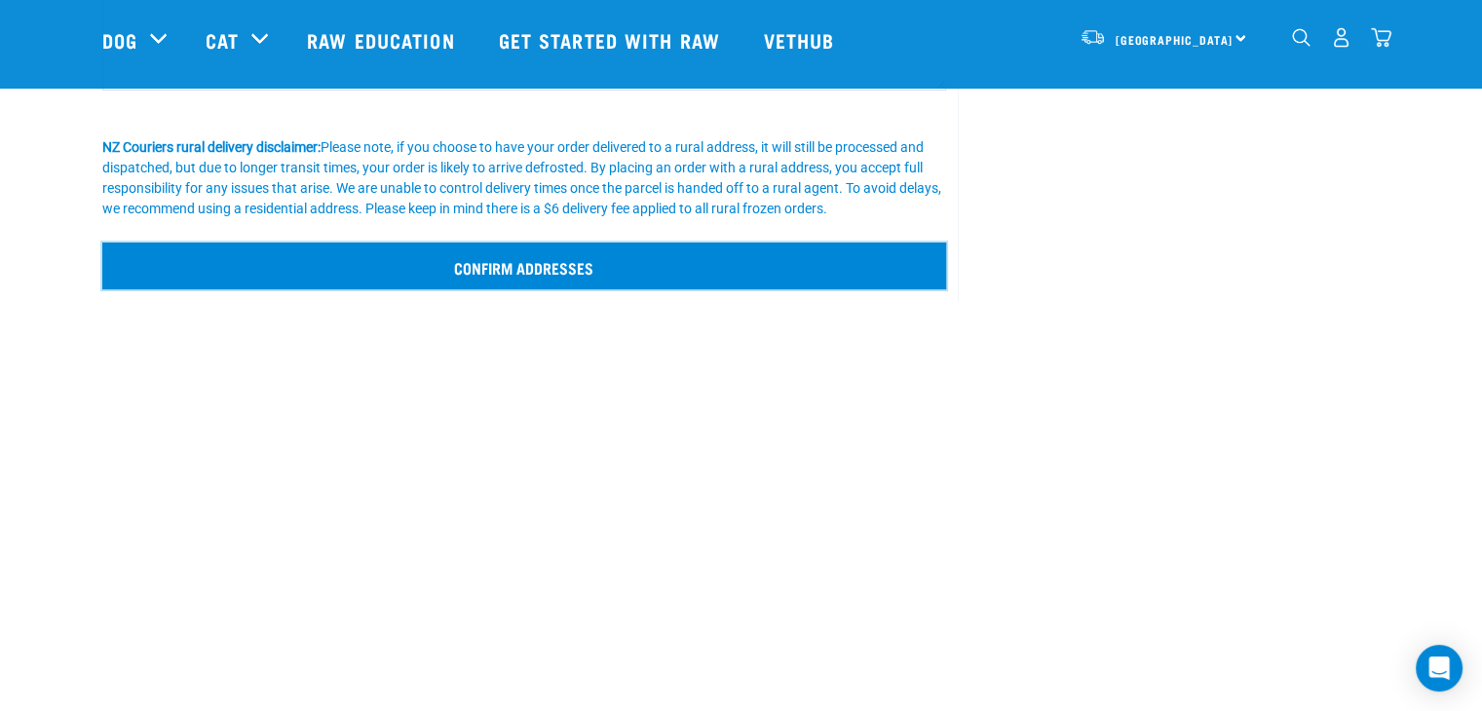
click at [511, 270] on input "Confirm addresses" at bounding box center [524, 266] width 845 height 47
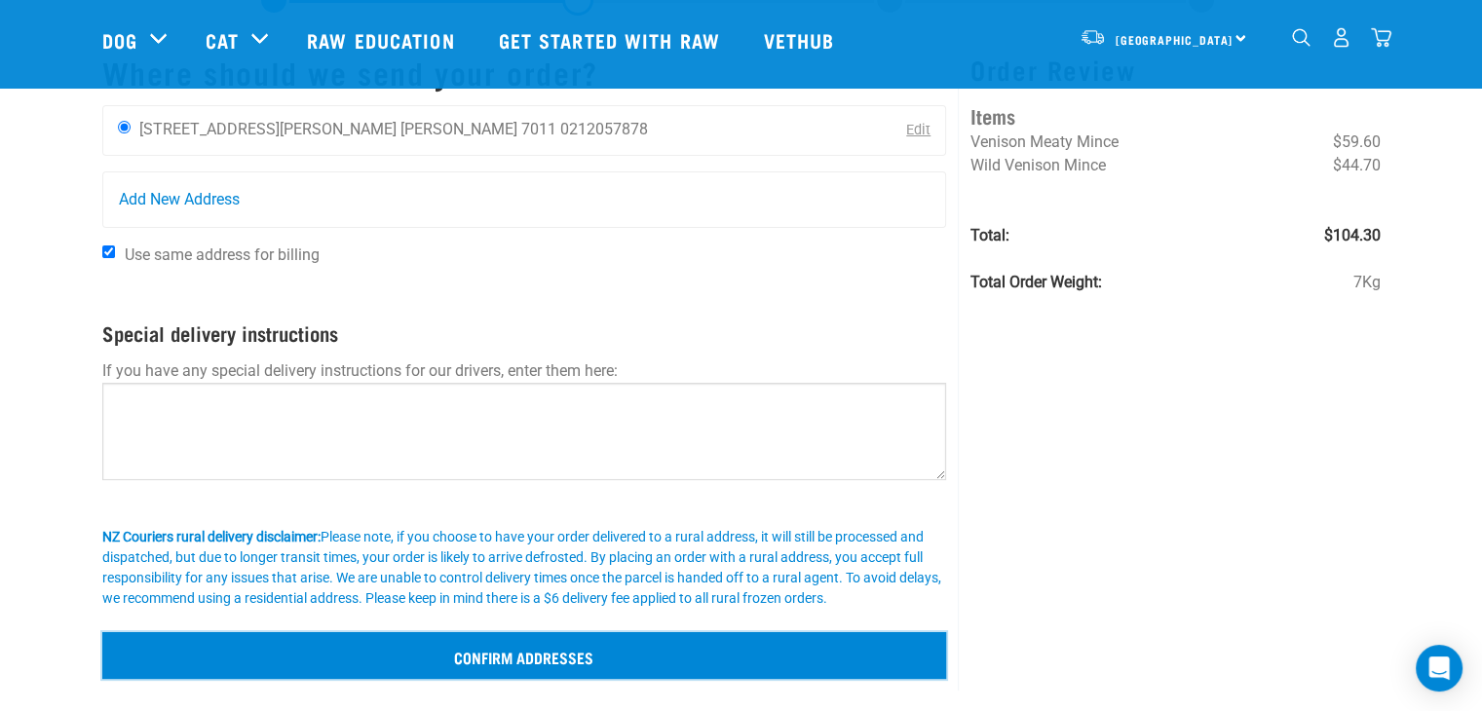
scroll to position [0, 0]
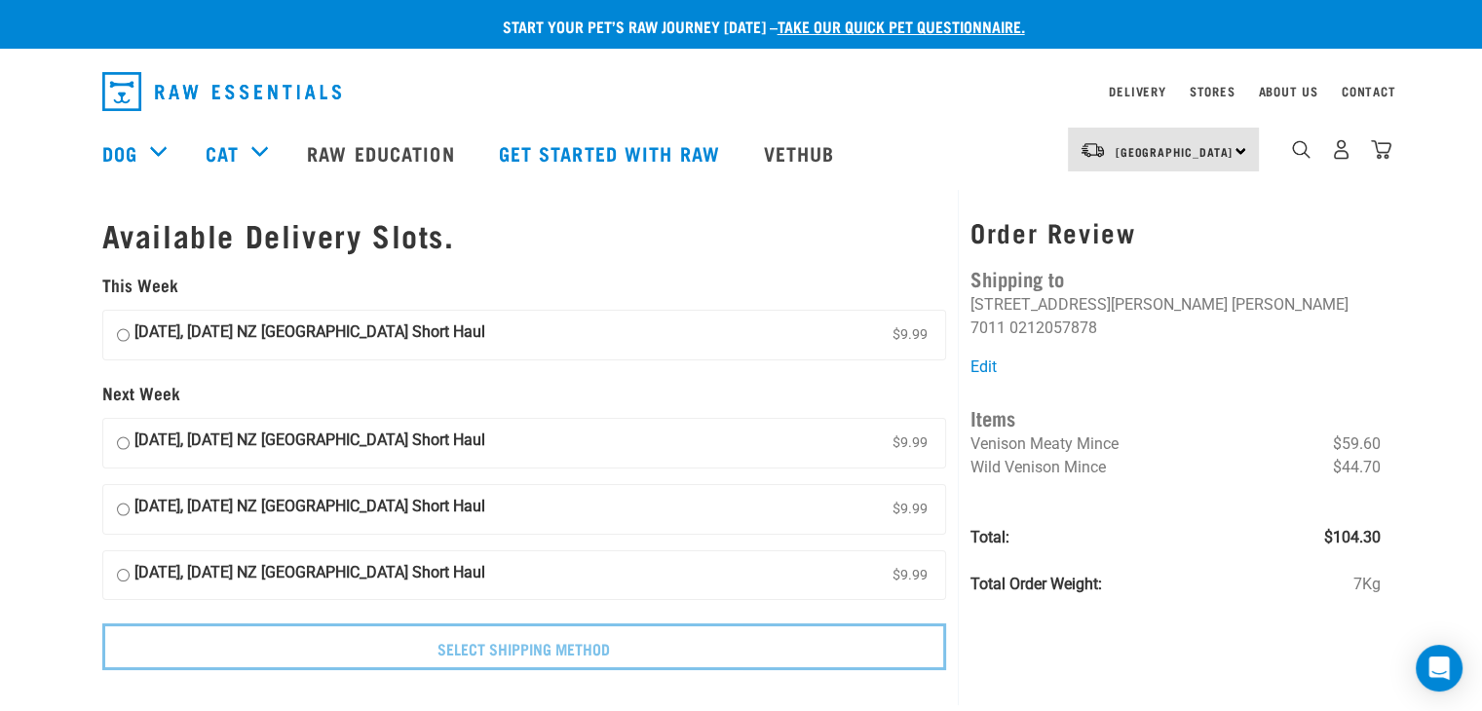
click at [124, 337] on input "12 September, Friday NZ Couriers South Island Short Haul $9.99" at bounding box center [123, 335] width 13 height 29
radio input "true"
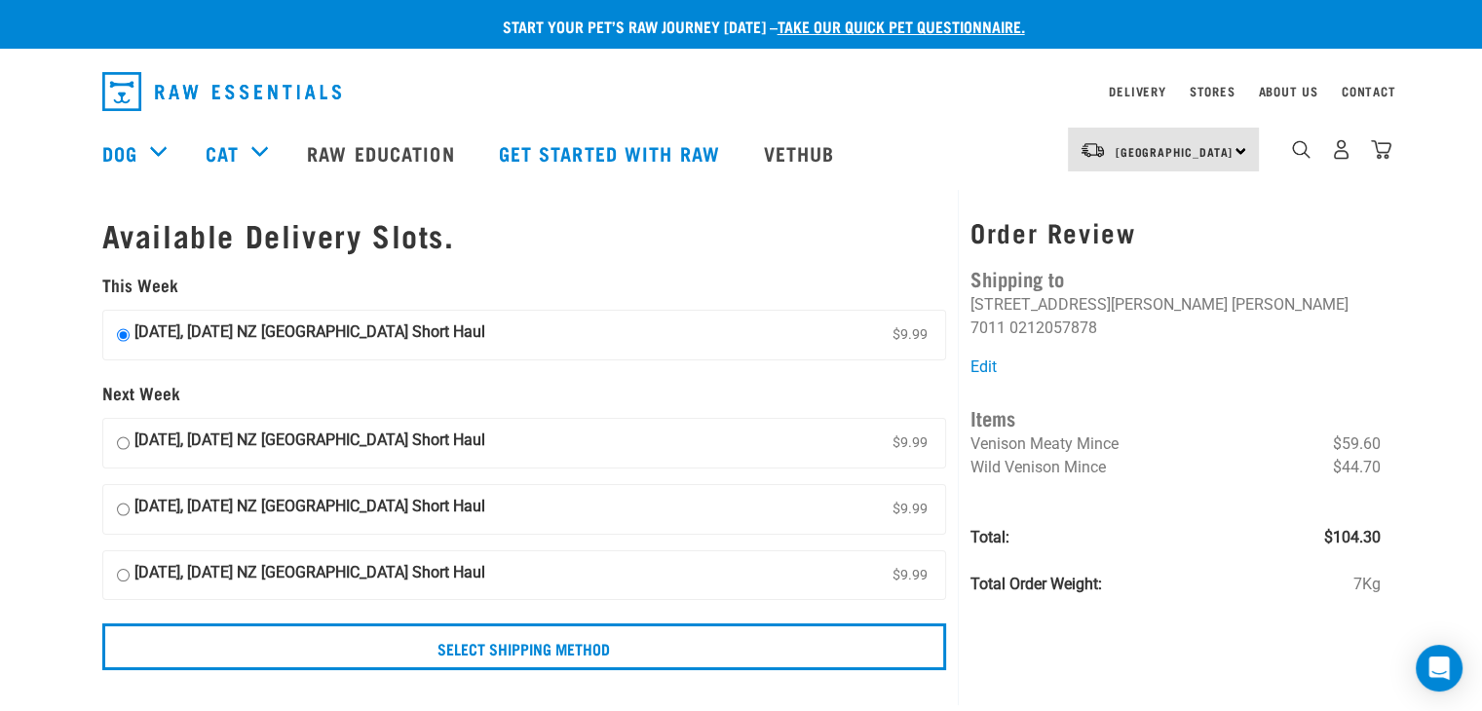
scroll to position [97, 0]
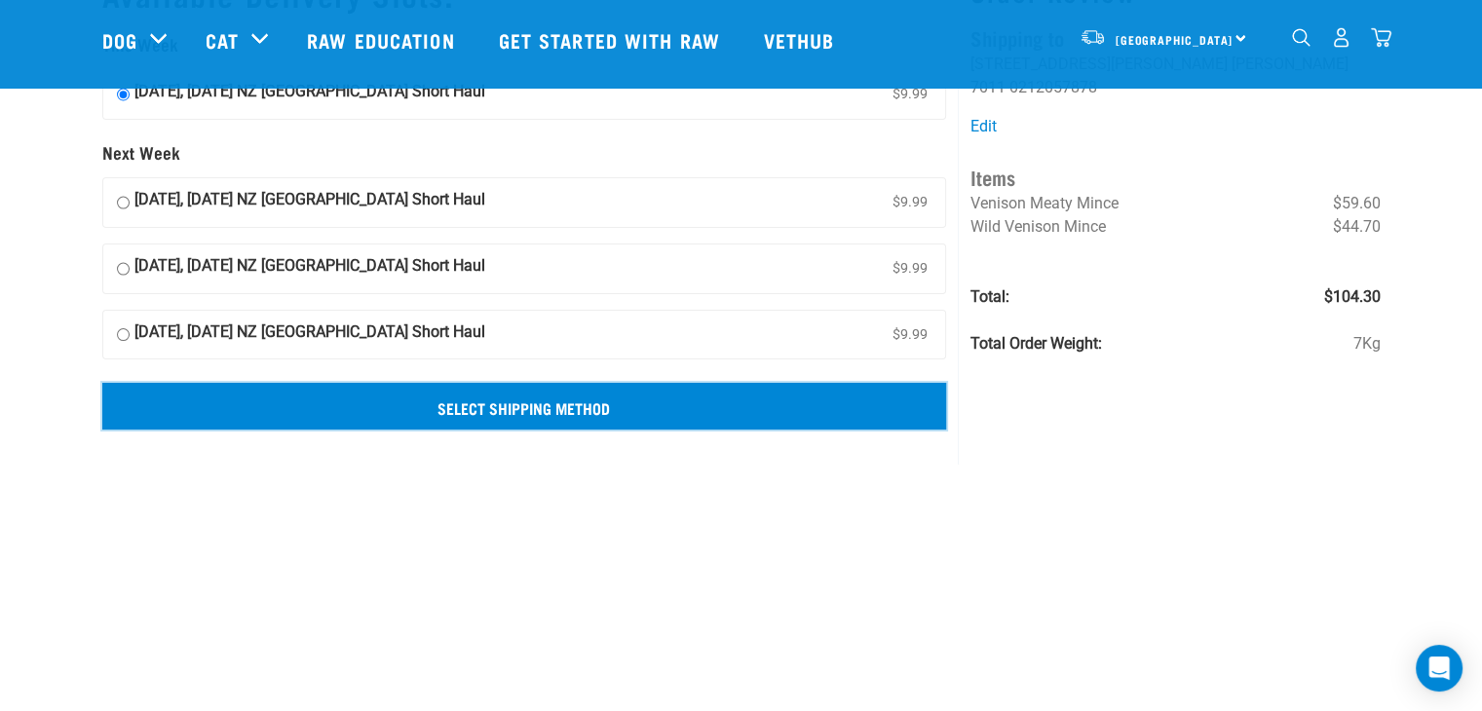
click at [555, 402] on input "Select Shipping Method" at bounding box center [524, 406] width 845 height 47
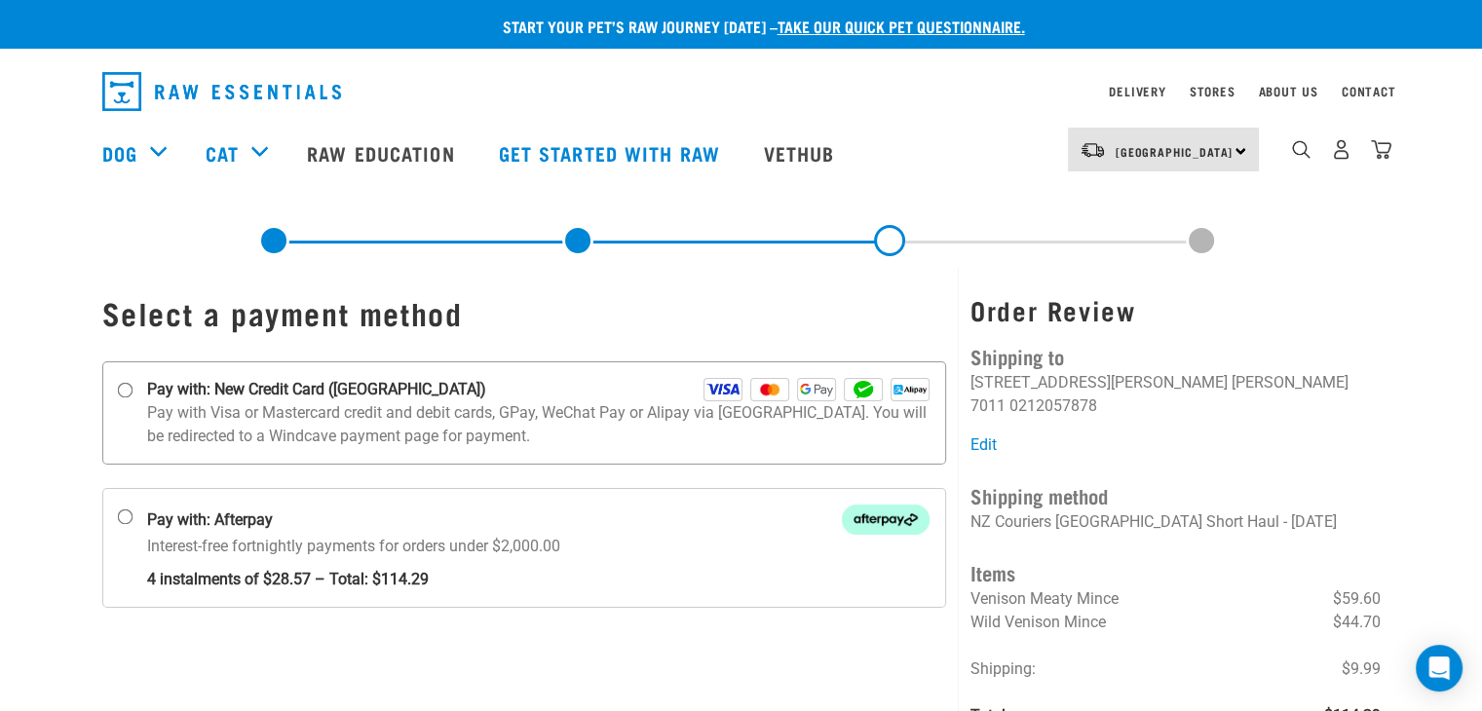
click at [125, 388] on input "Pay with: New Credit Card ([GEOGRAPHIC_DATA])" at bounding box center [125, 391] width 16 height 16
radio input "true"
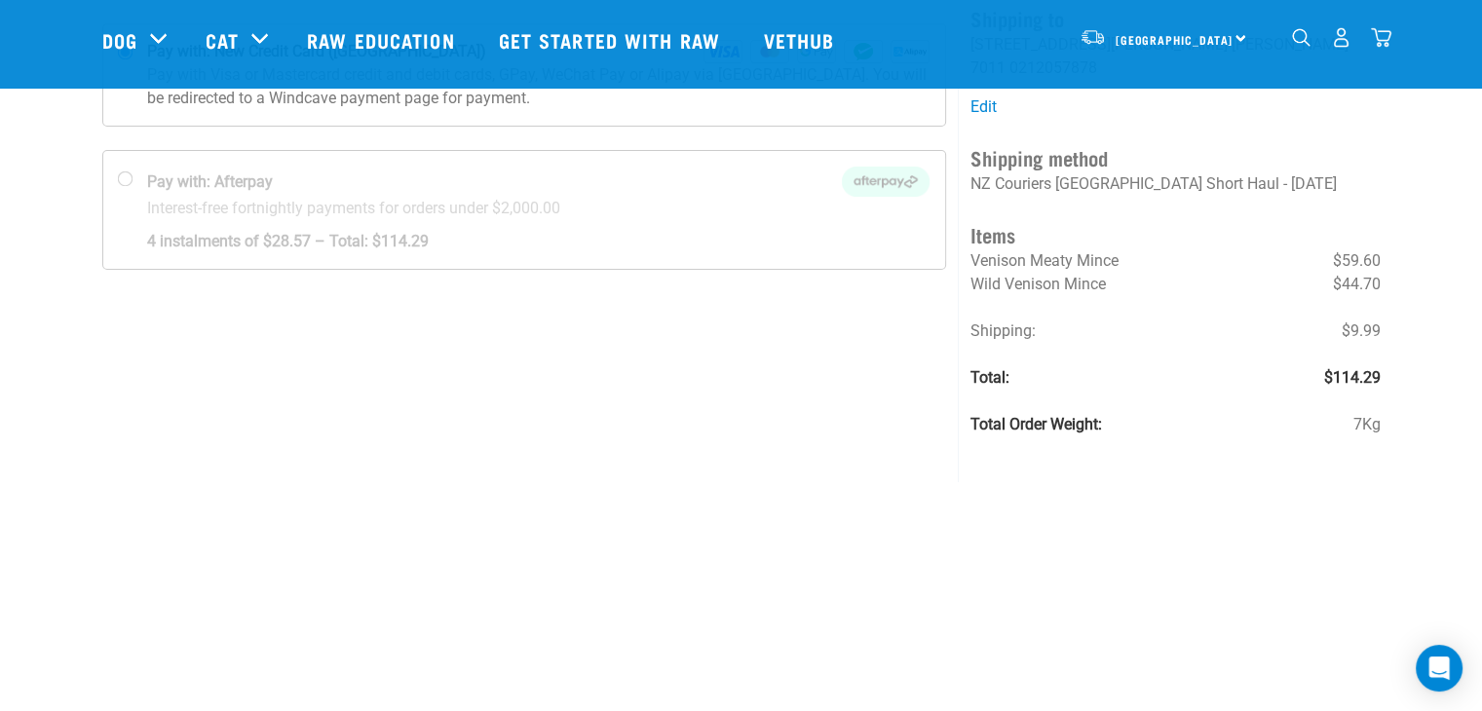
scroll to position [97, 0]
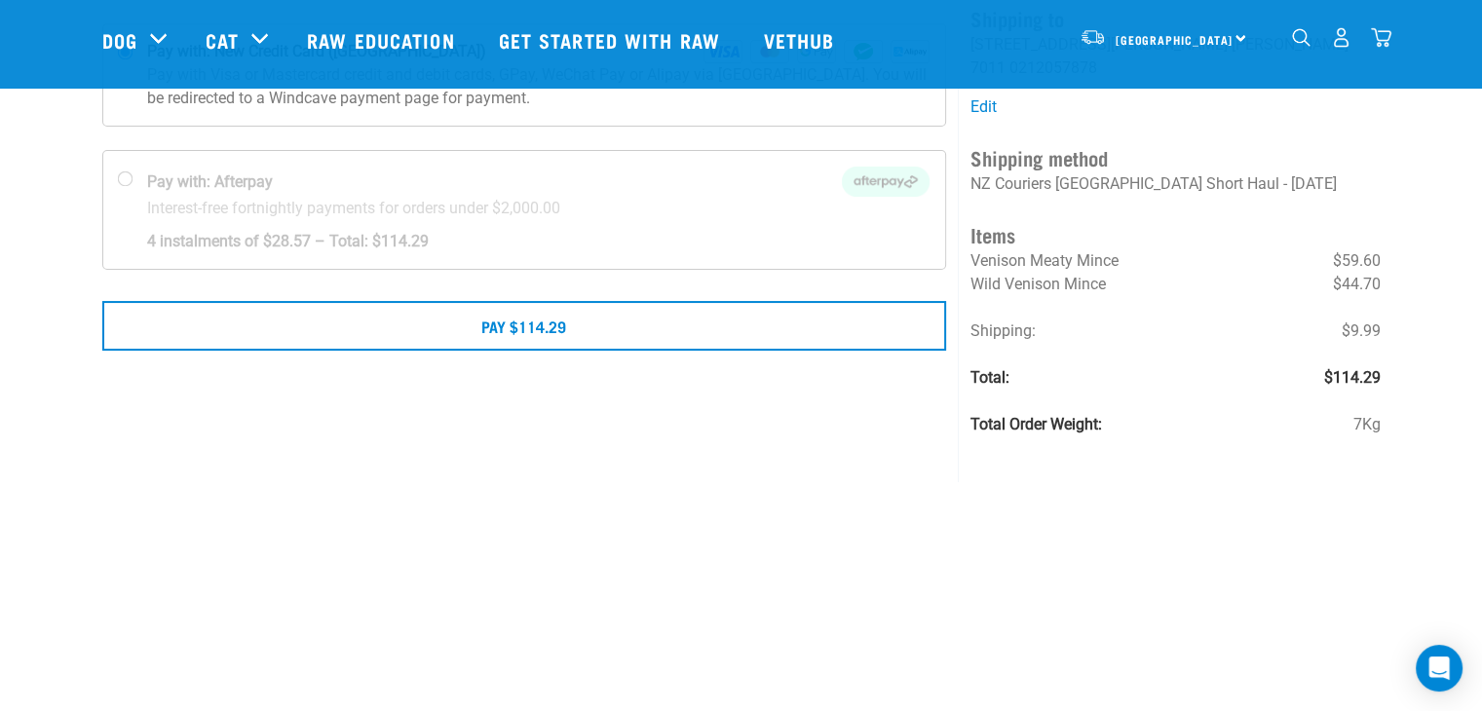
scroll to position [292, 0]
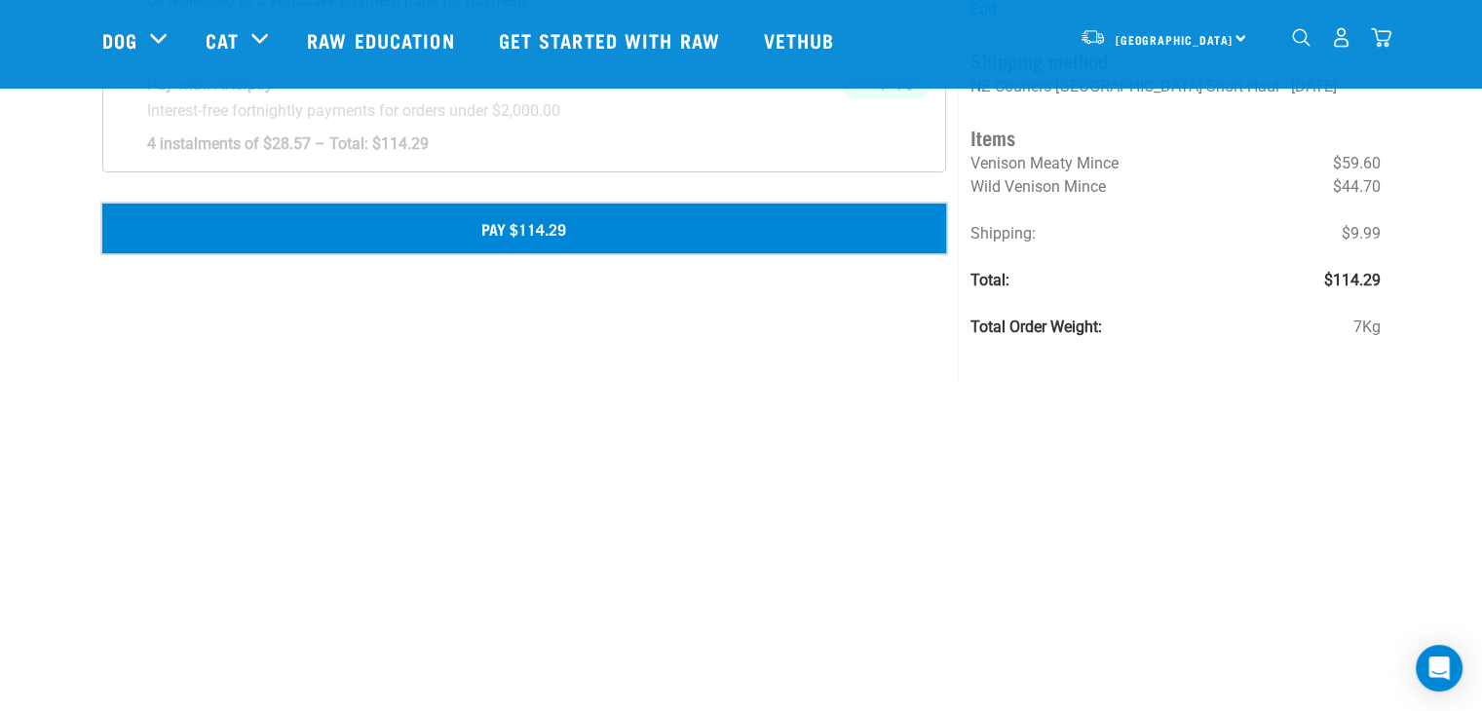
click at [521, 231] on button "Pay $114.29" at bounding box center [524, 228] width 845 height 49
